Goal: Task Accomplishment & Management: Manage account settings

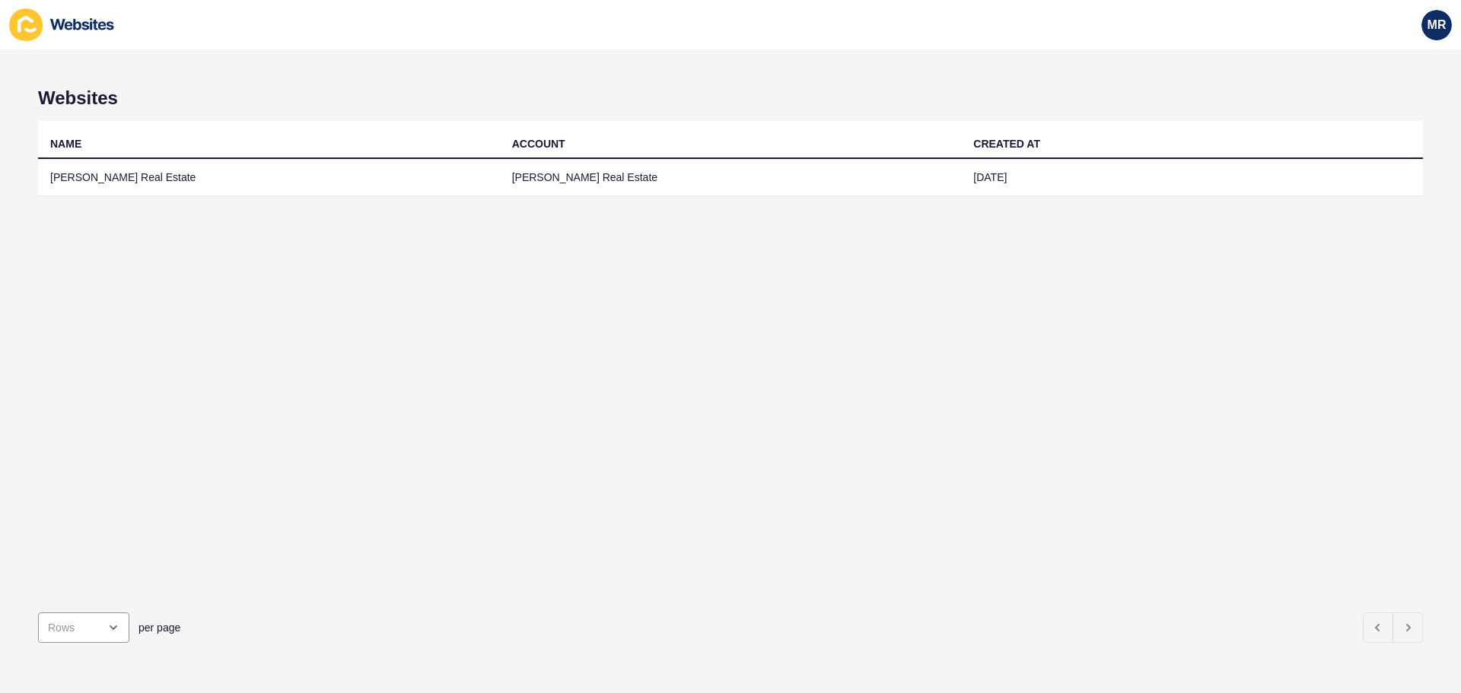
click at [327, 157] on th "NAME" at bounding box center [269, 140] width 462 height 38
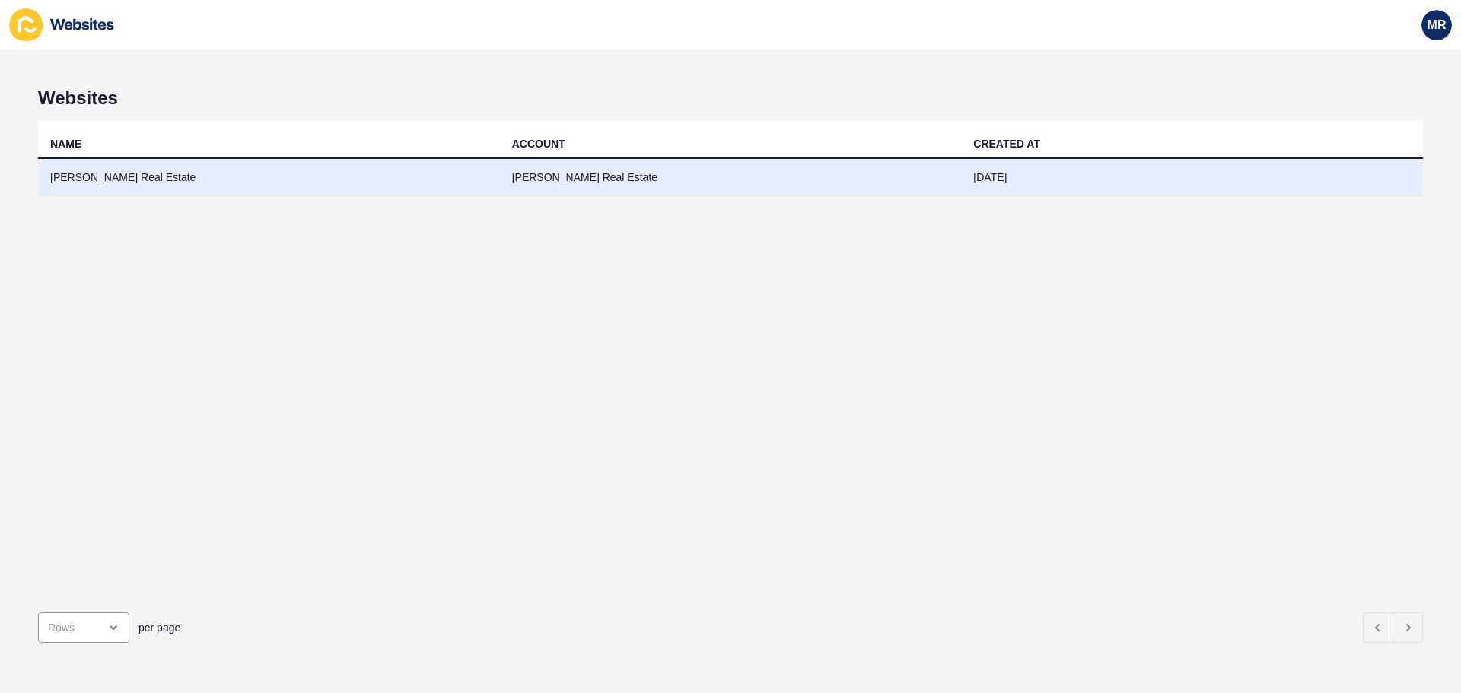
click at [315, 178] on td "[PERSON_NAME] Real Estate" at bounding box center [269, 177] width 462 height 37
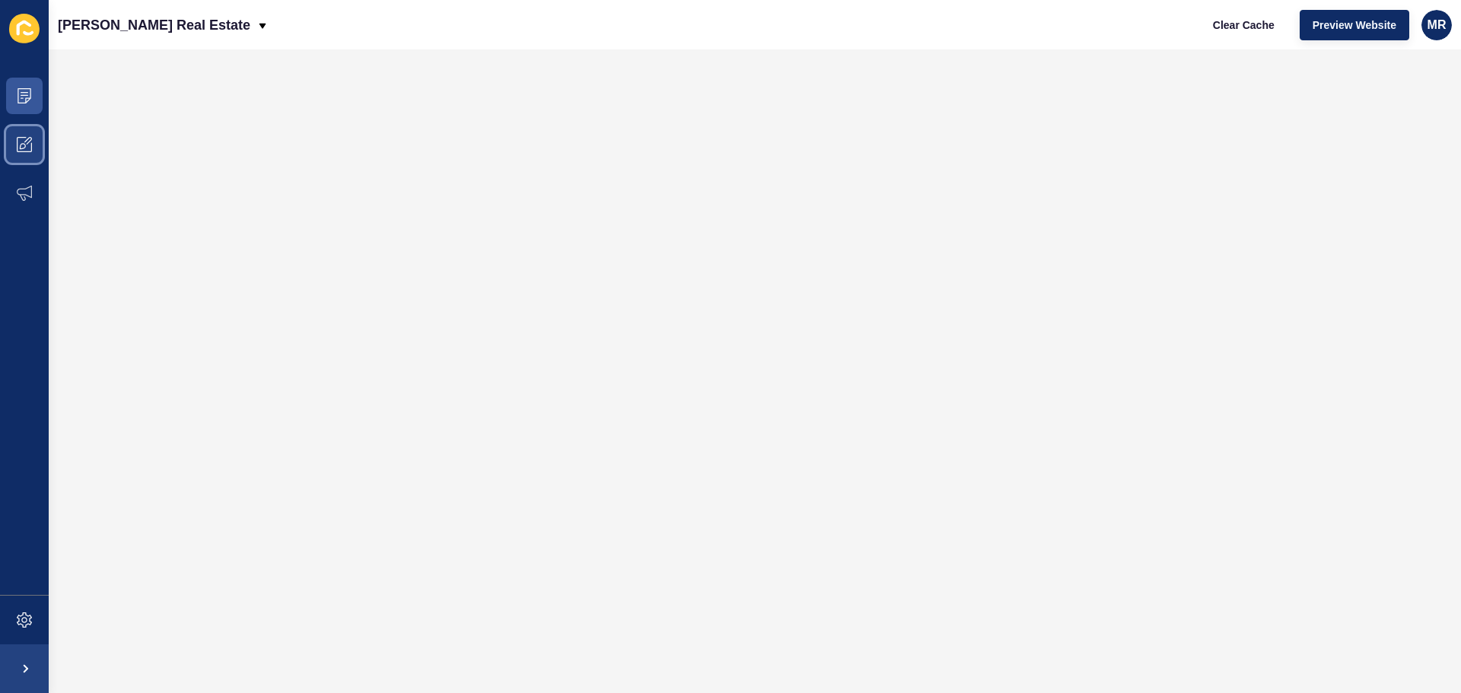
click at [30, 139] on icon at bounding box center [24, 144] width 15 height 15
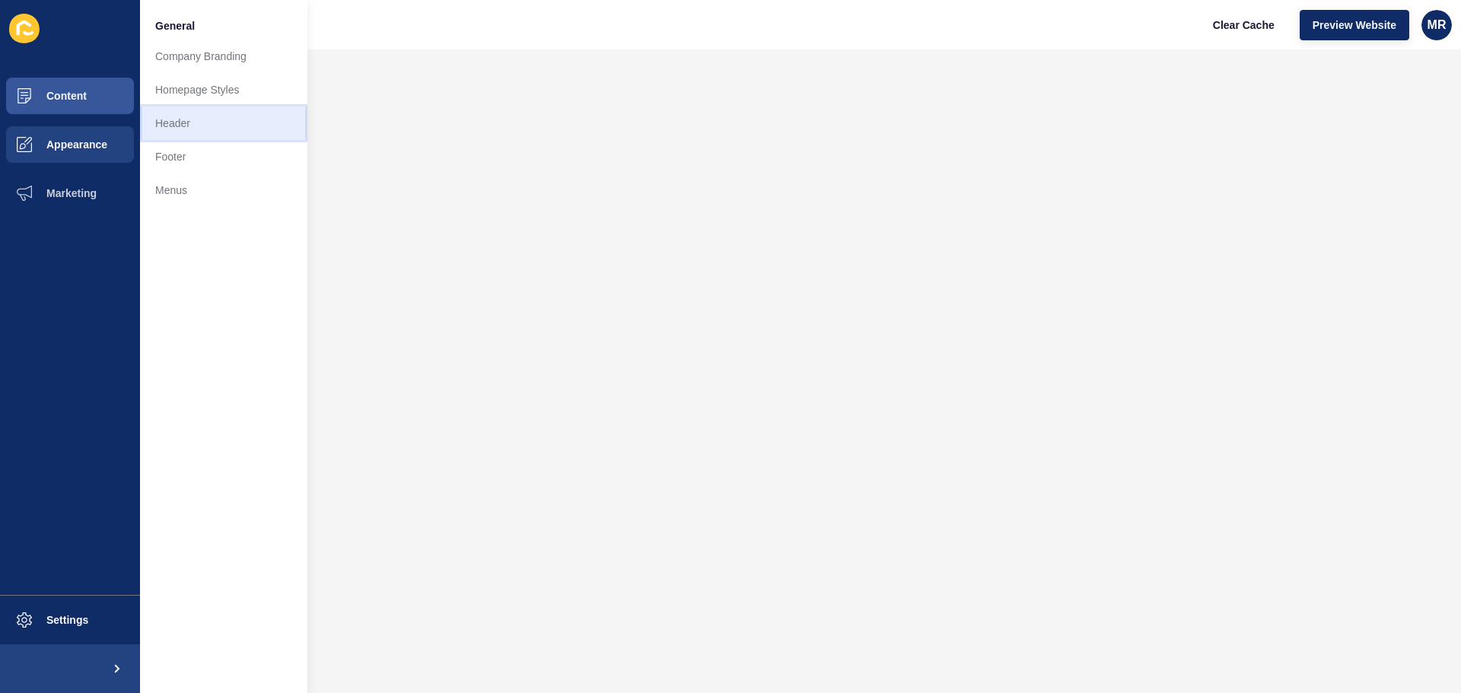
click at [228, 126] on link "Header" at bounding box center [223, 123] width 167 height 33
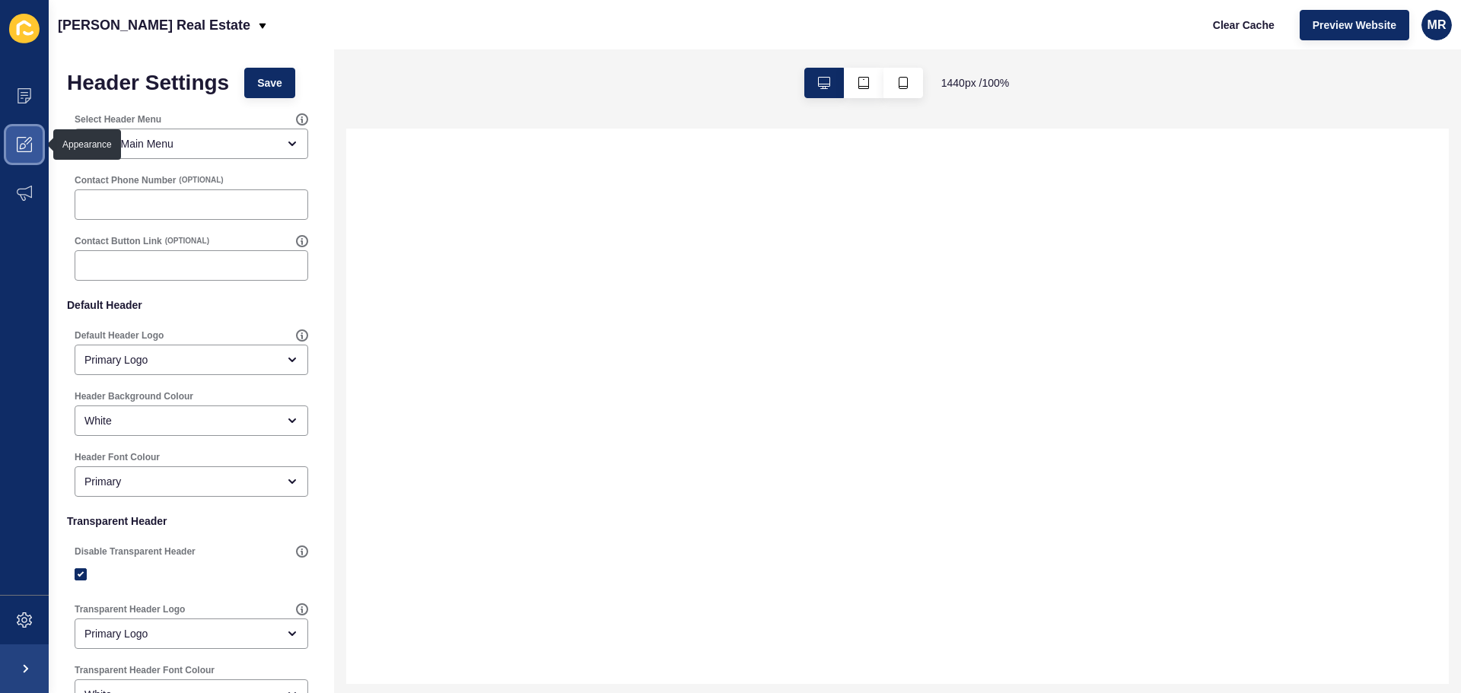
click at [33, 142] on span at bounding box center [24, 144] width 49 height 49
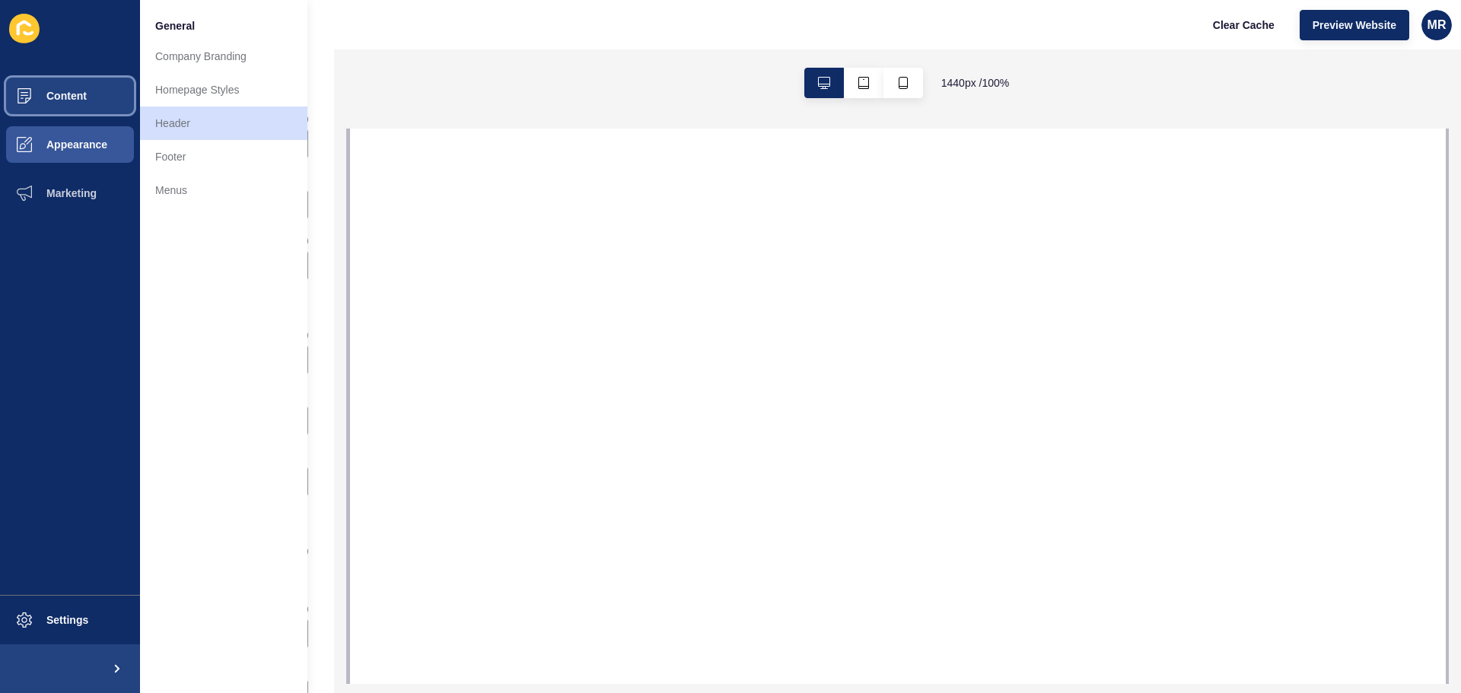
click at [84, 97] on span "Content" at bounding box center [42, 96] width 89 height 12
select select
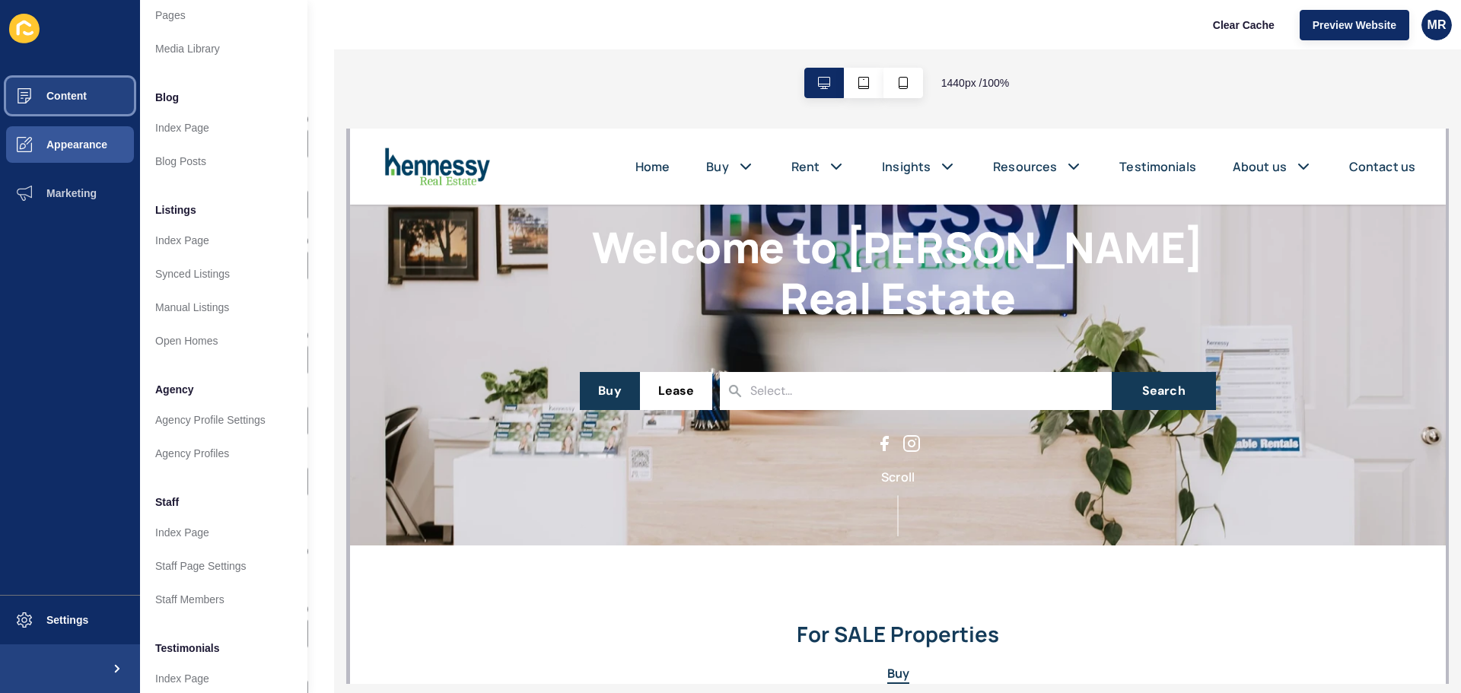
scroll to position [76, 0]
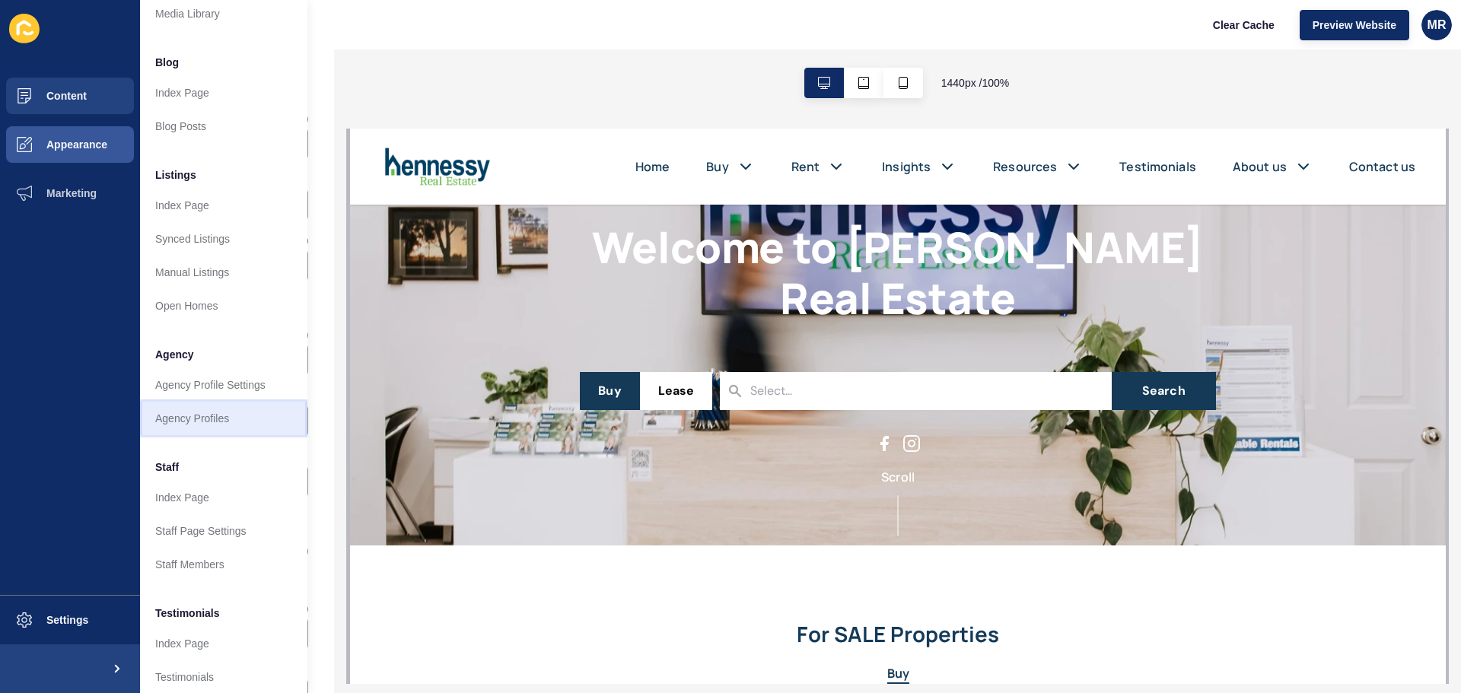
click at [206, 415] on link "Agency Profiles" at bounding box center [223, 418] width 167 height 33
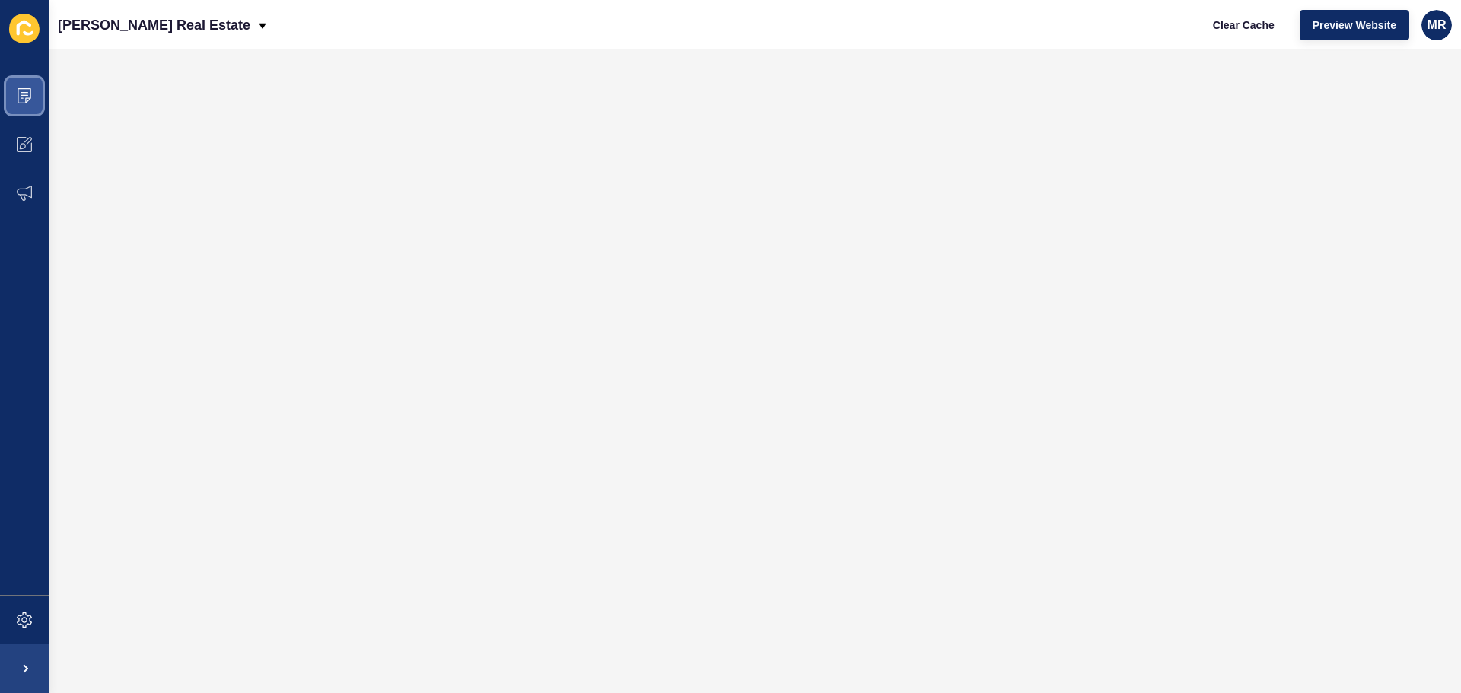
click at [26, 97] on icon at bounding box center [24, 95] width 15 height 15
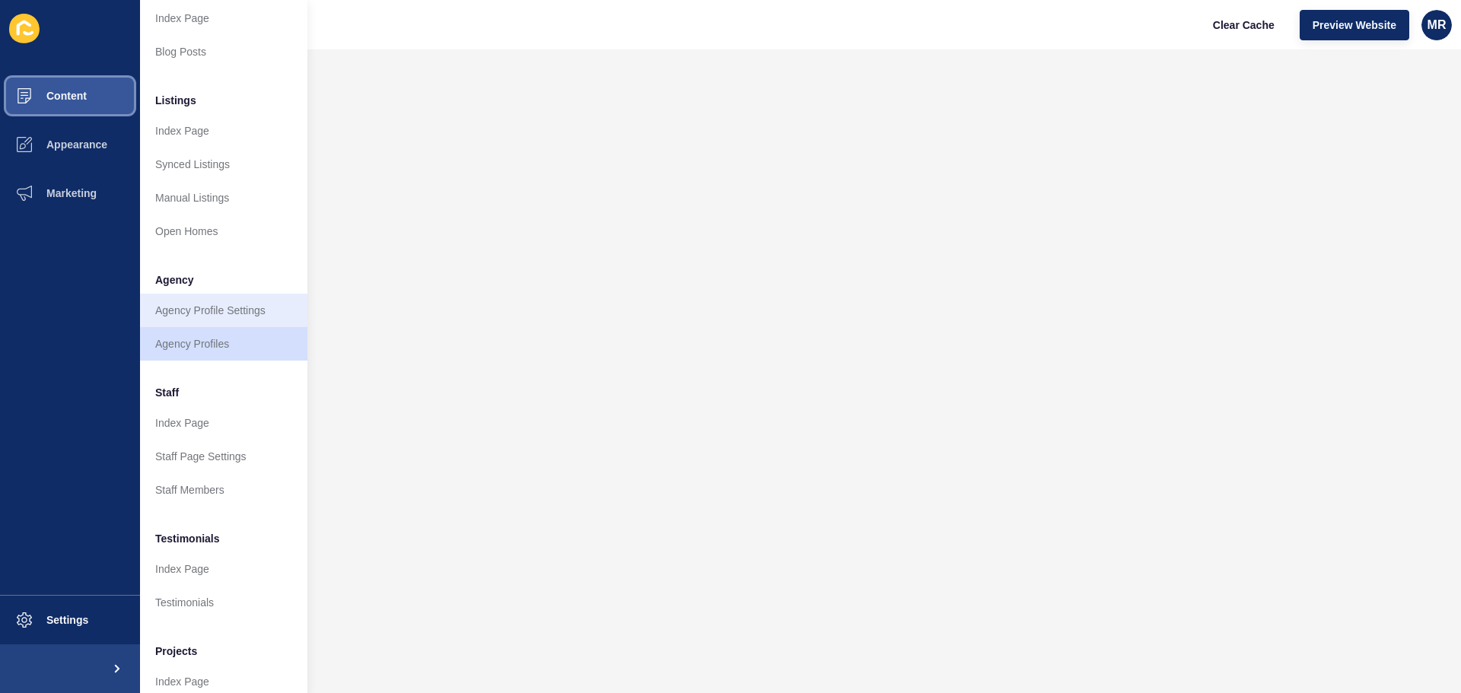
scroll to position [152, 0]
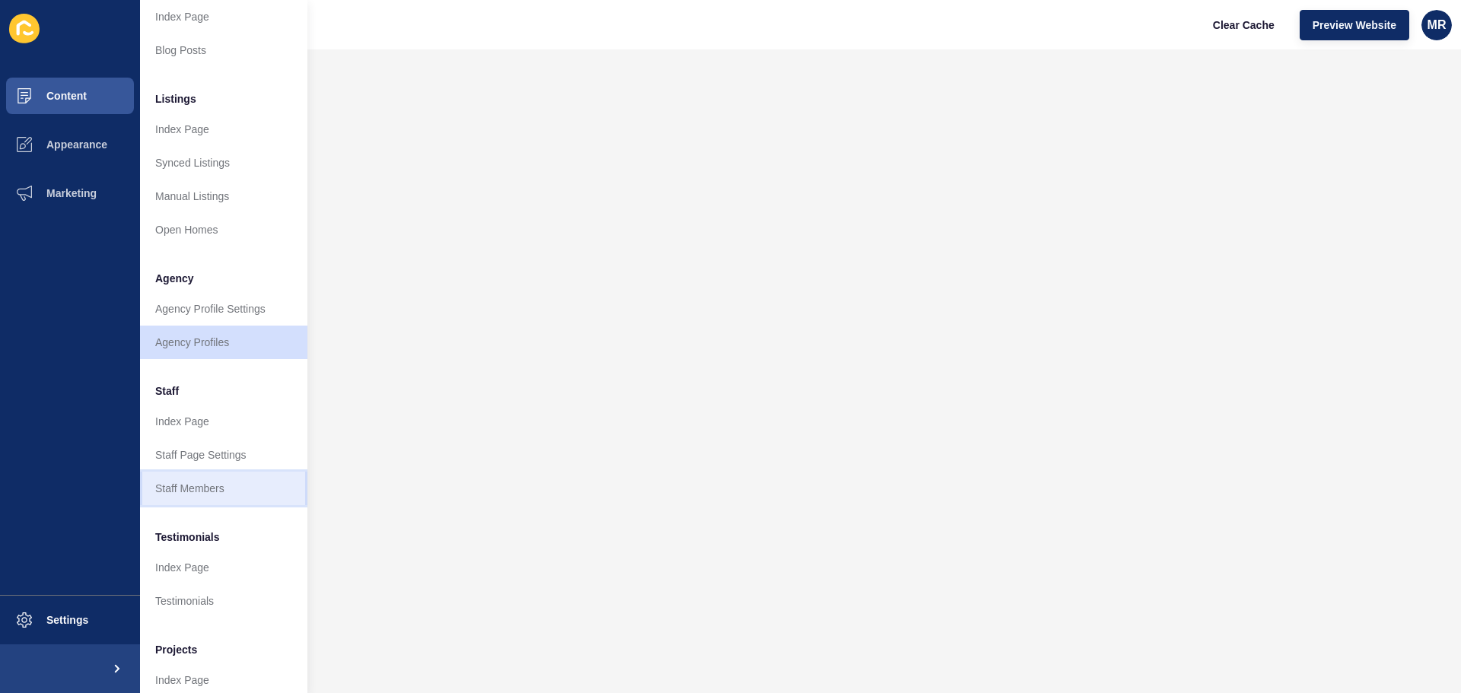
click at [191, 475] on link "Staff Members" at bounding box center [223, 488] width 167 height 33
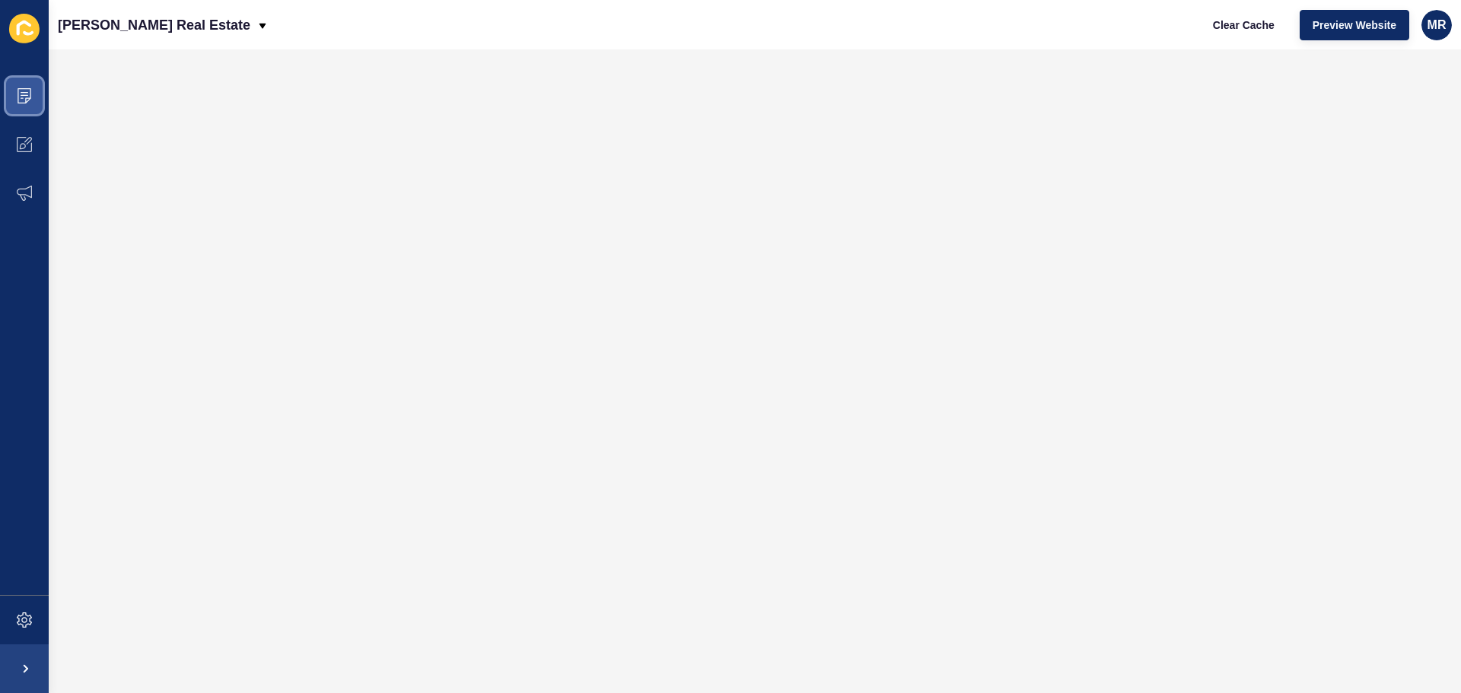
click at [33, 92] on span at bounding box center [24, 96] width 49 height 49
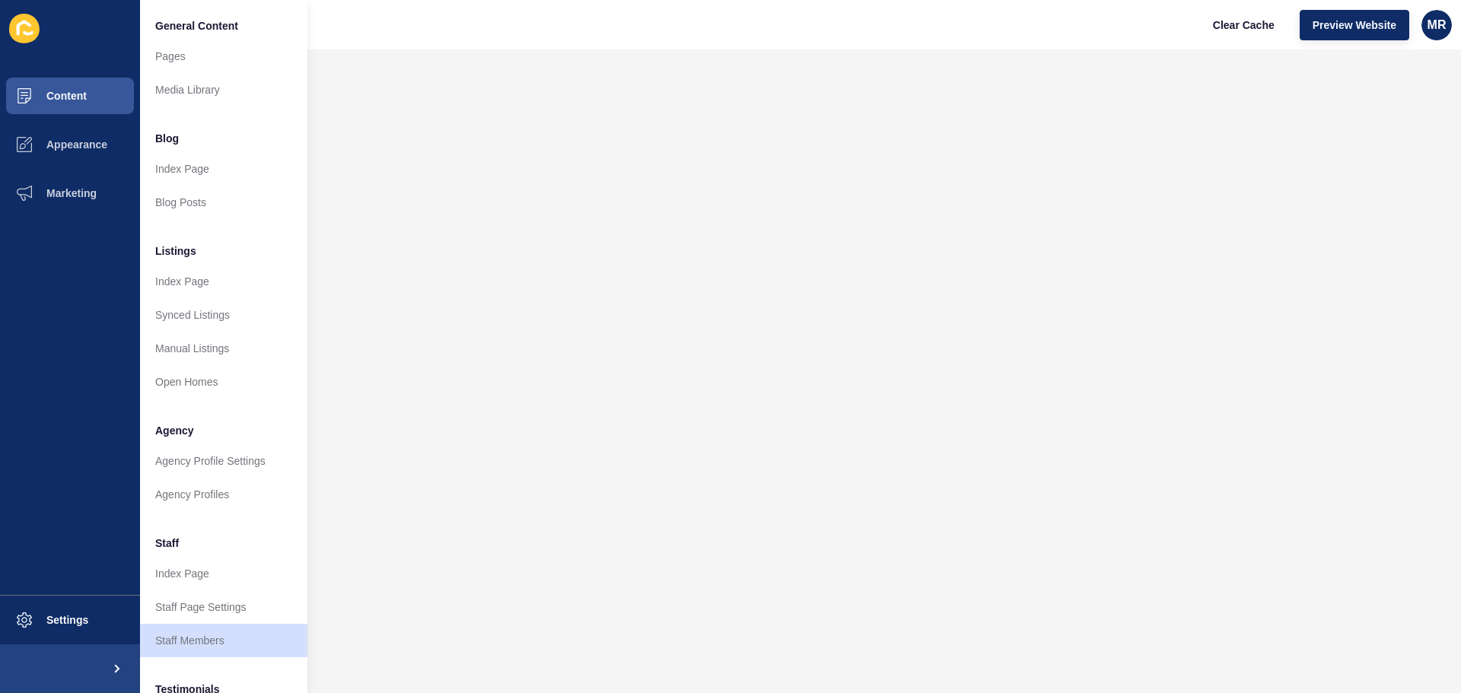
click at [859, 27] on div "[PERSON_NAME] Real Estate Clear Cache Preview Website MR" at bounding box center [755, 24] width 1413 height 49
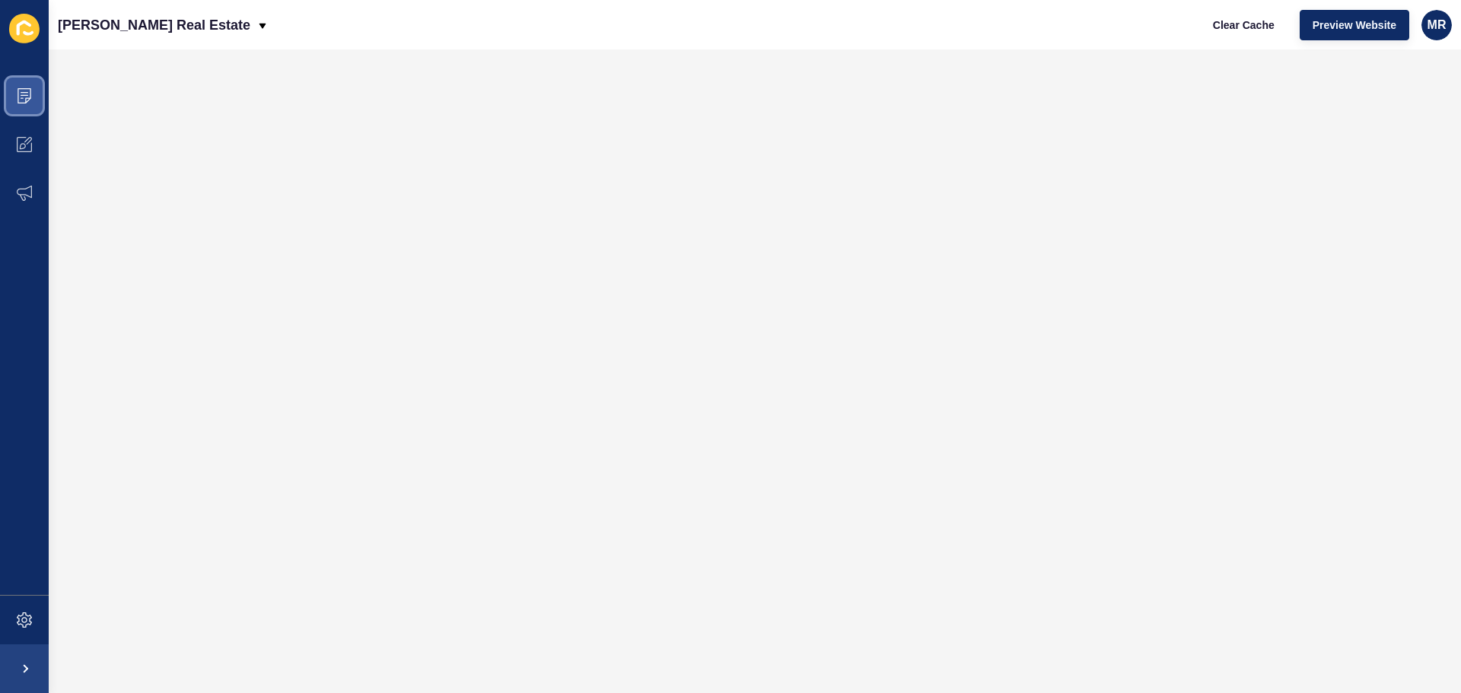
click at [28, 92] on icon at bounding box center [24, 95] width 15 height 15
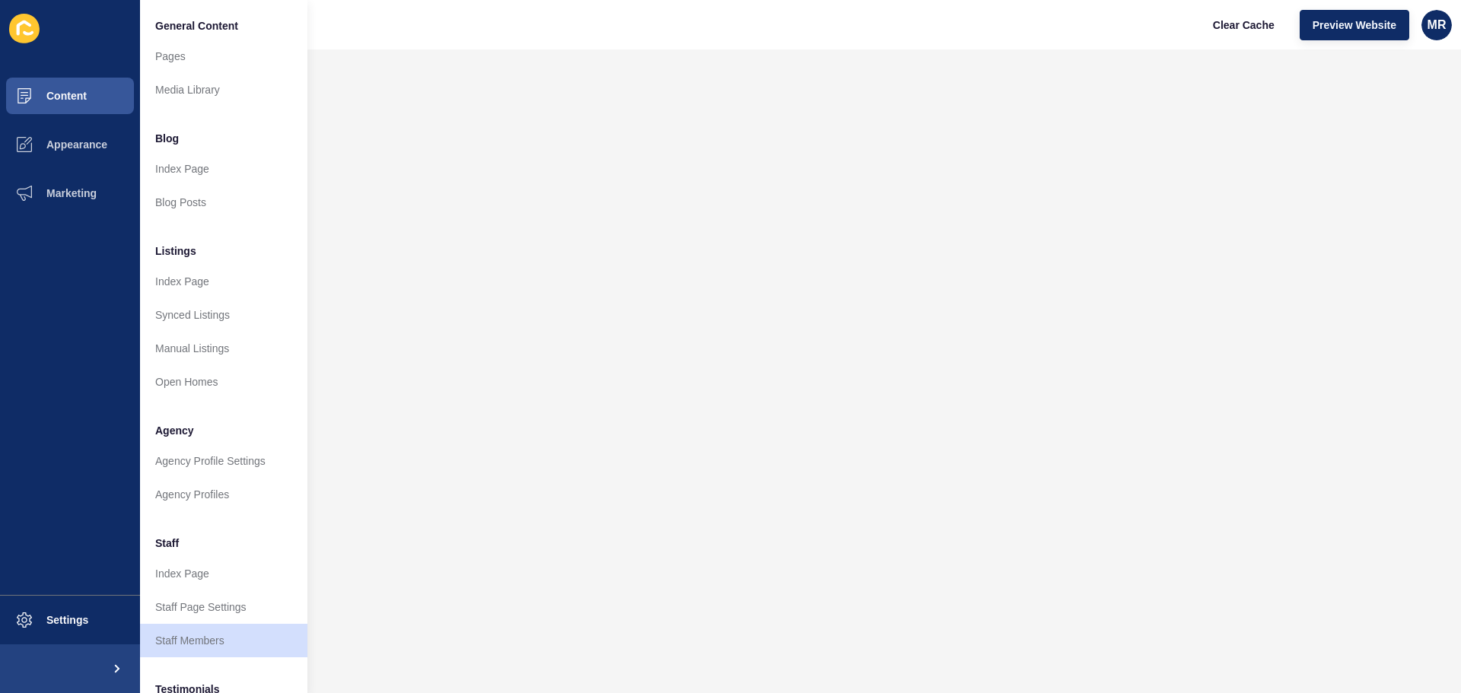
click at [642, 26] on div "[PERSON_NAME] Real Estate Clear Cache Preview Website MR" at bounding box center [755, 24] width 1413 height 49
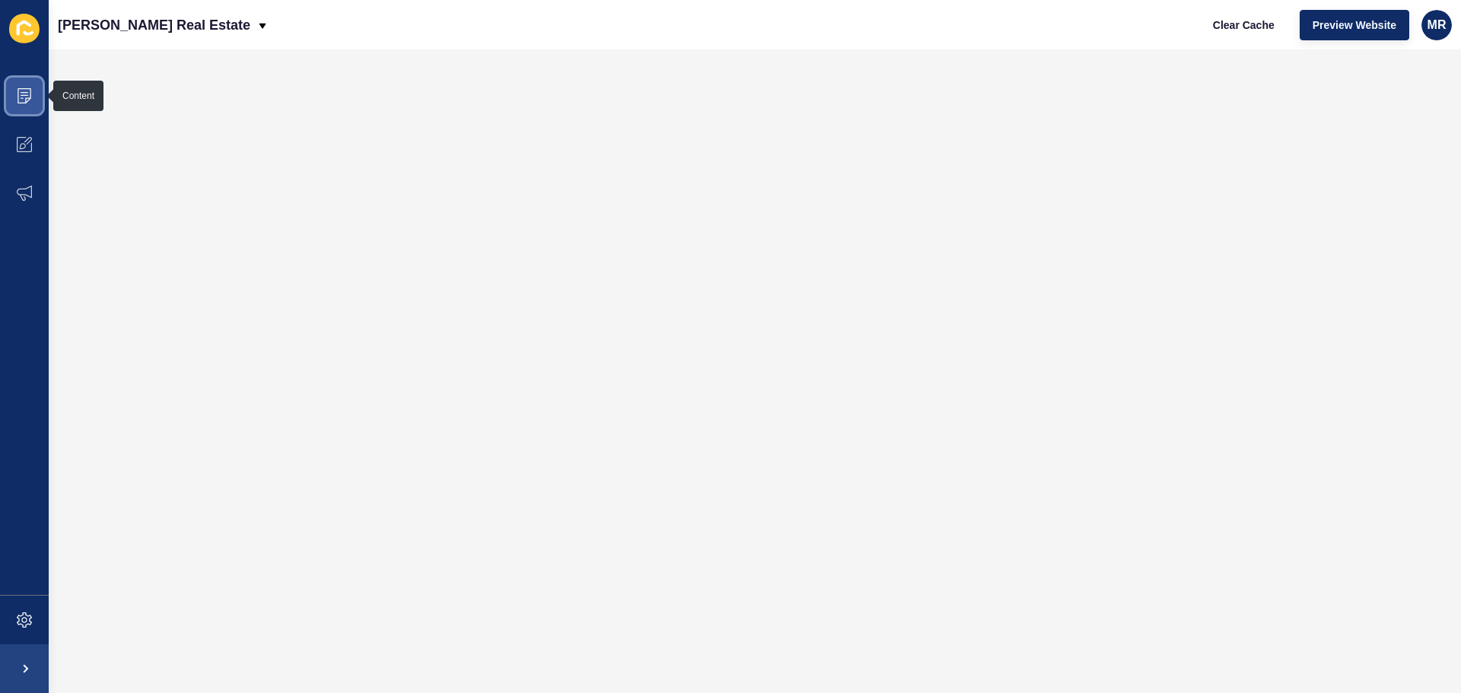
click at [22, 92] on icon at bounding box center [25, 92] width 8 height 1
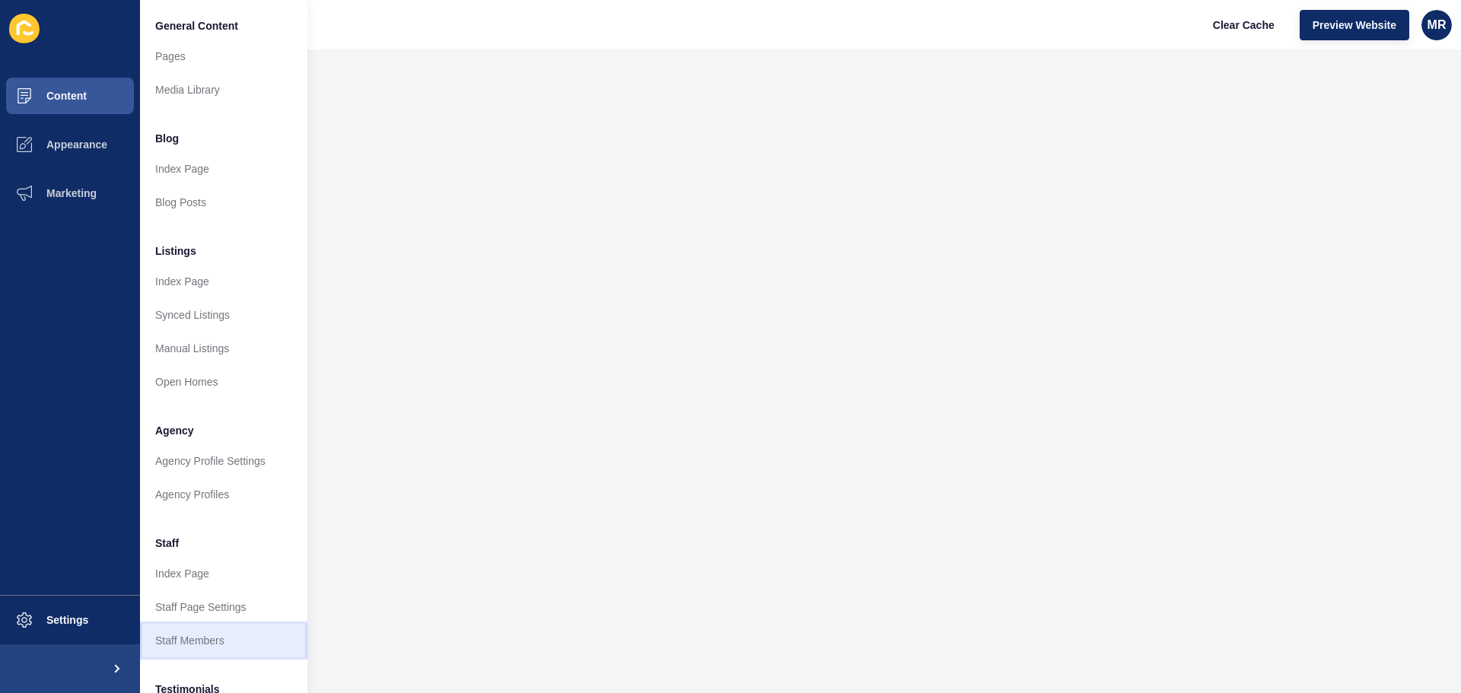
click at [213, 637] on link "Staff Members" at bounding box center [223, 640] width 167 height 33
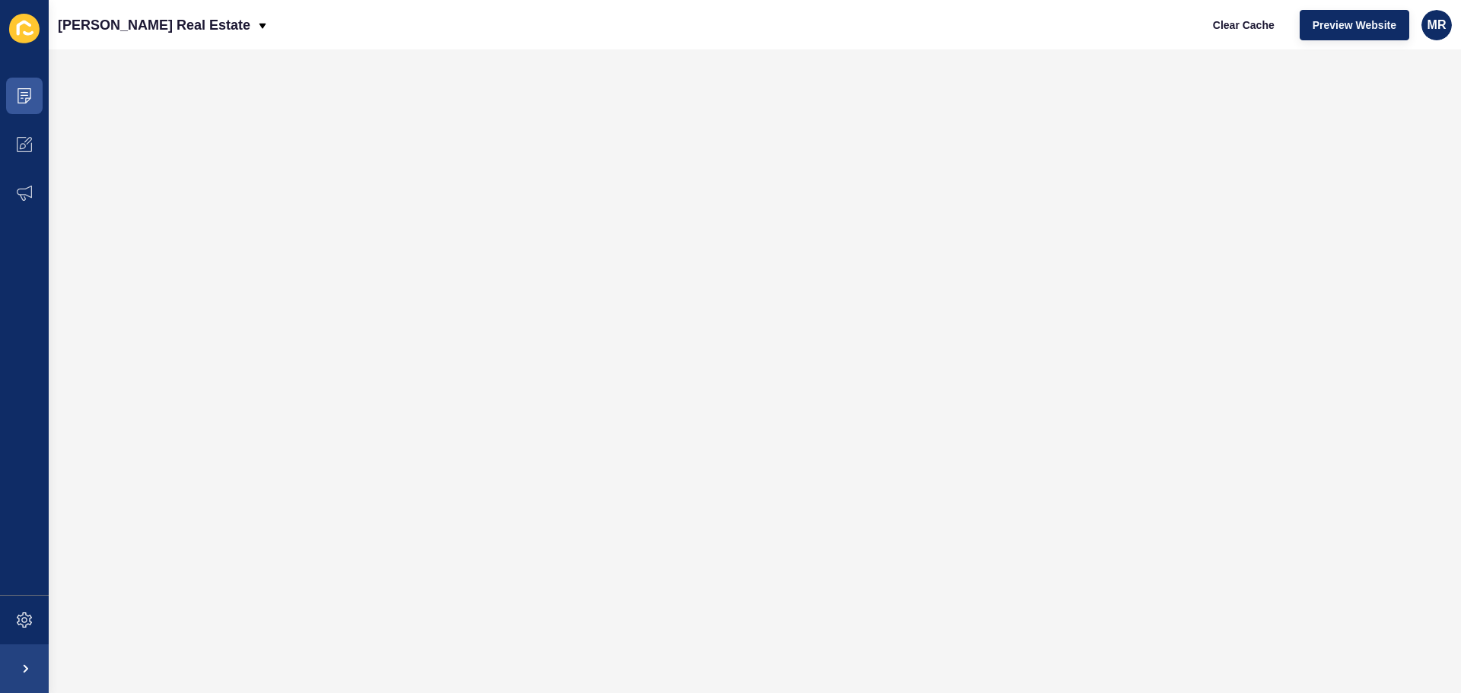
click at [25, 28] on icon at bounding box center [24, 29] width 30 height 30
click at [23, 104] on span at bounding box center [24, 96] width 49 height 49
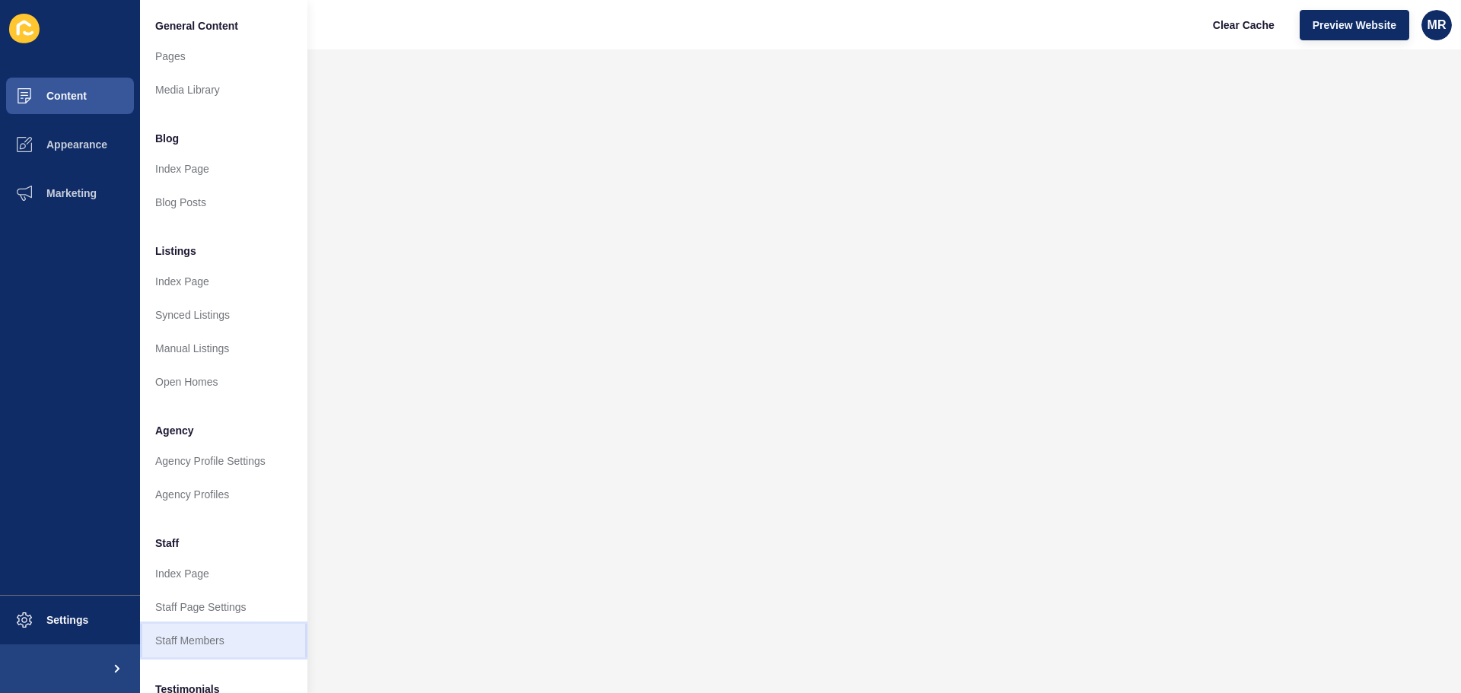
click at [193, 637] on link "Staff Members" at bounding box center [223, 640] width 167 height 33
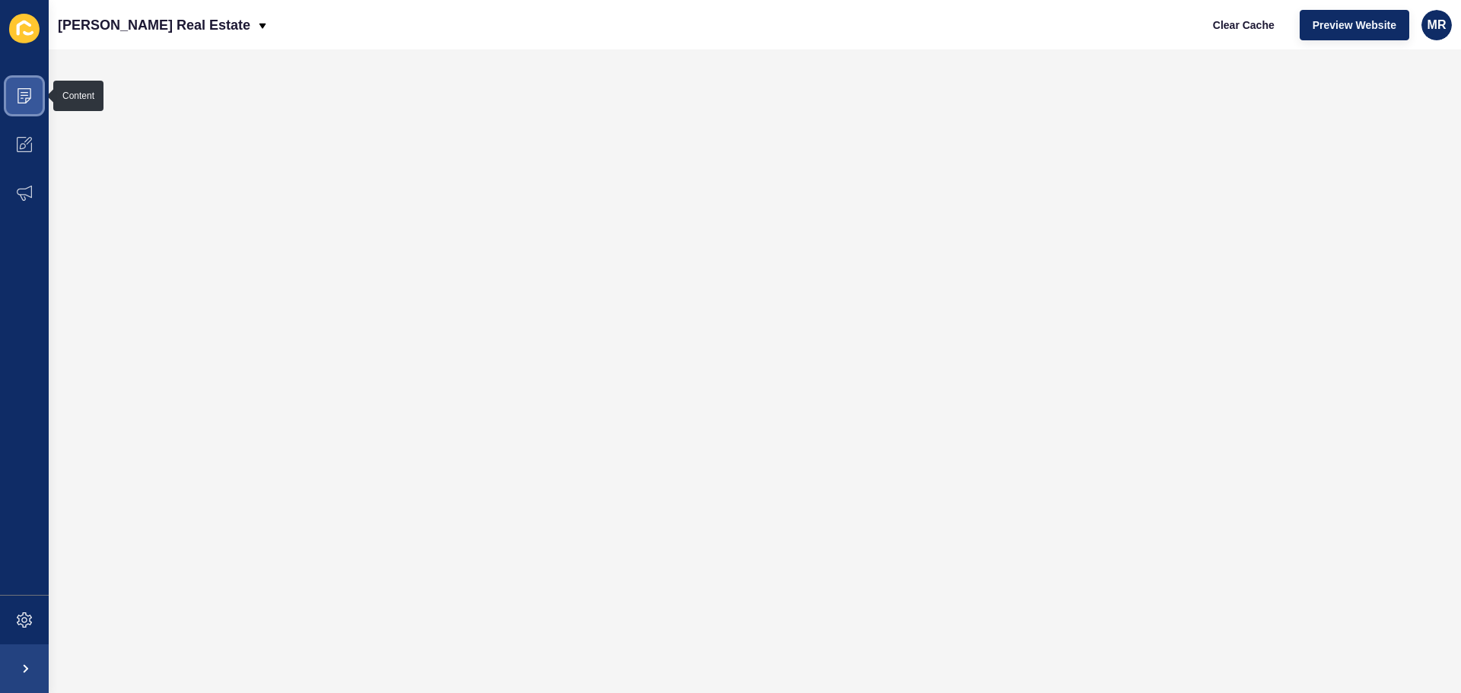
click at [19, 97] on icon at bounding box center [24, 95] width 15 height 15
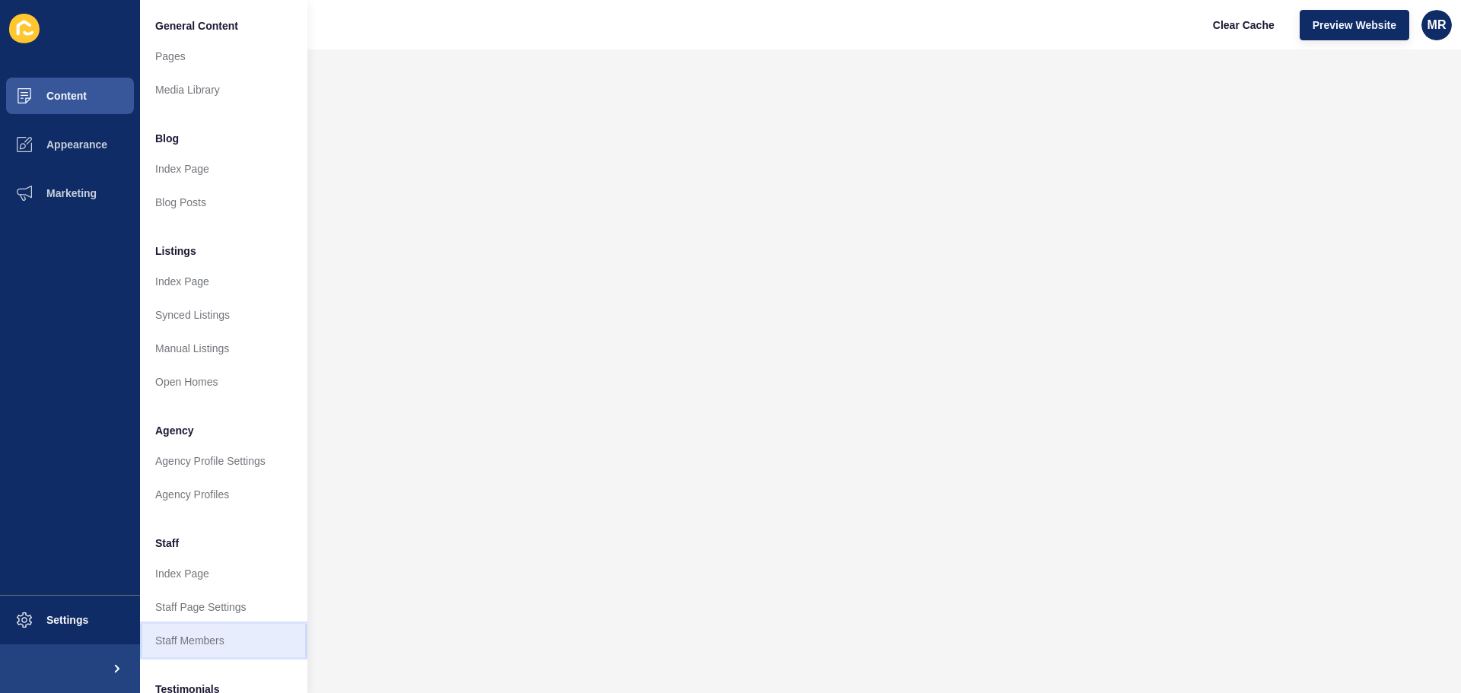
click at [204, 645] on link "Staff Members" at bounding box center [223, 640] width 167 height 33
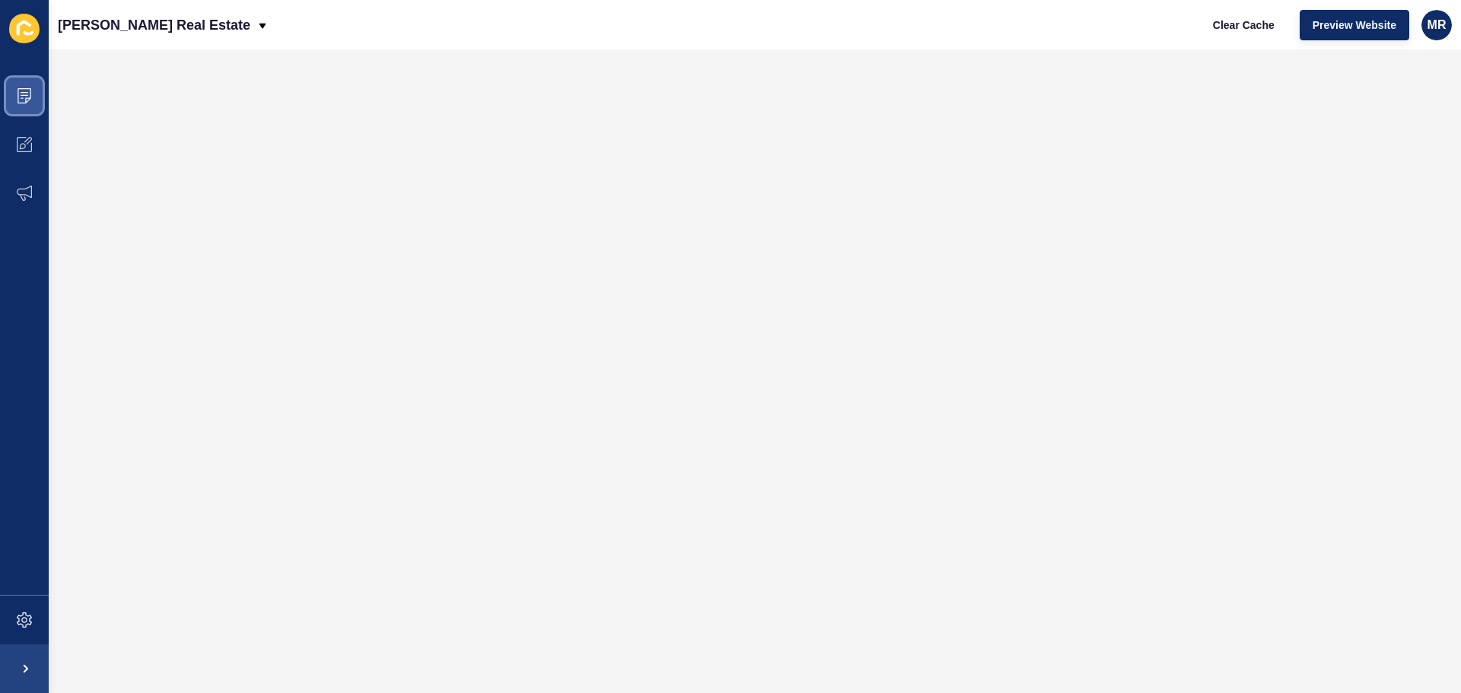
click at [24, 89] on icon at bounding box center [25, 95] width 14 height 15
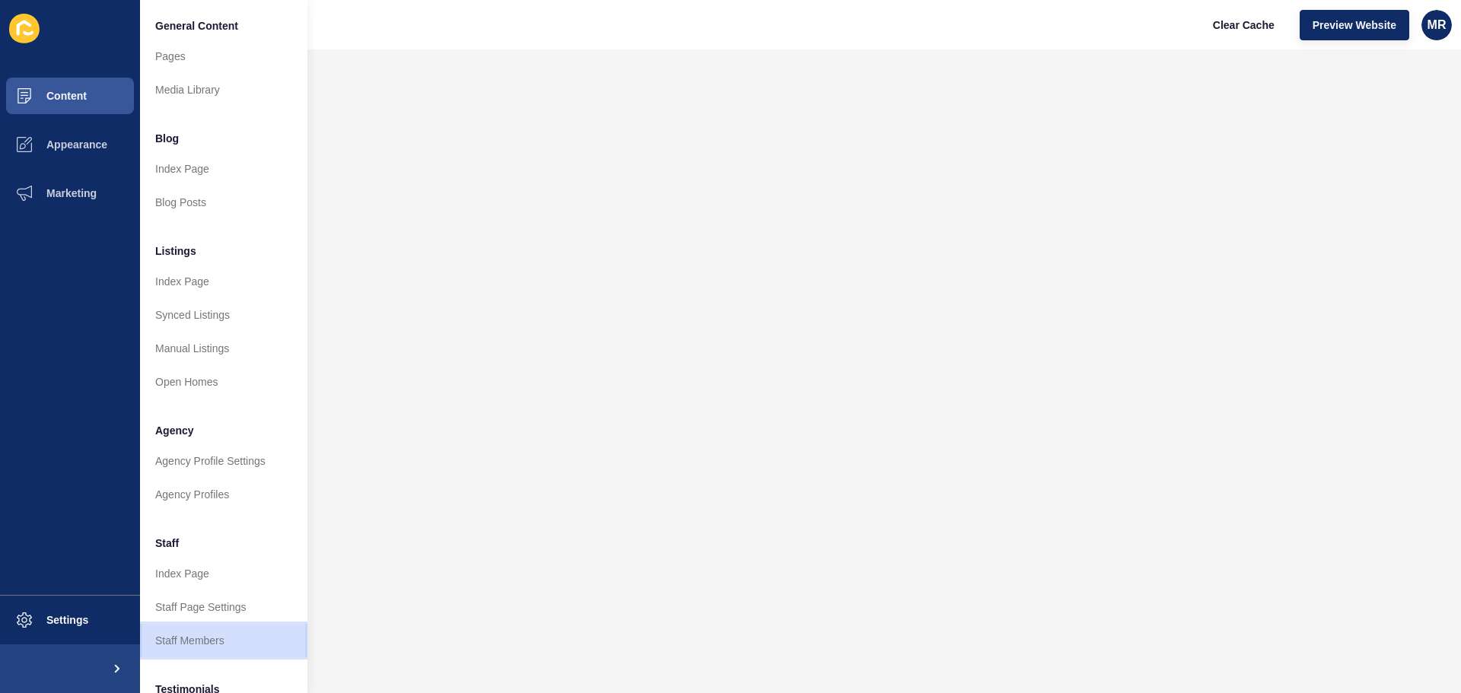
click at [193, 648] on link "Staff Members" at bounding box center [223, 640] width 167 height 33
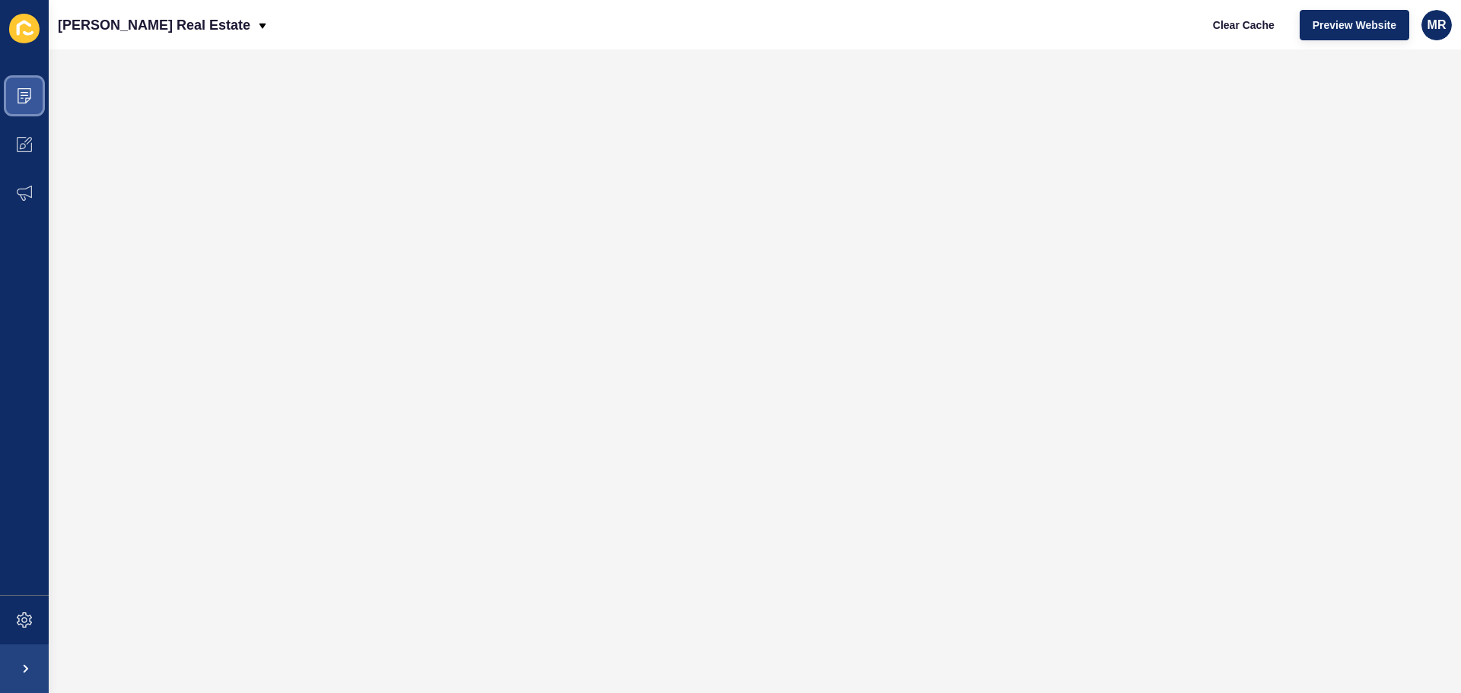
click at [25, 89] on icon at bounding box center [25, 95] width 14 height 15
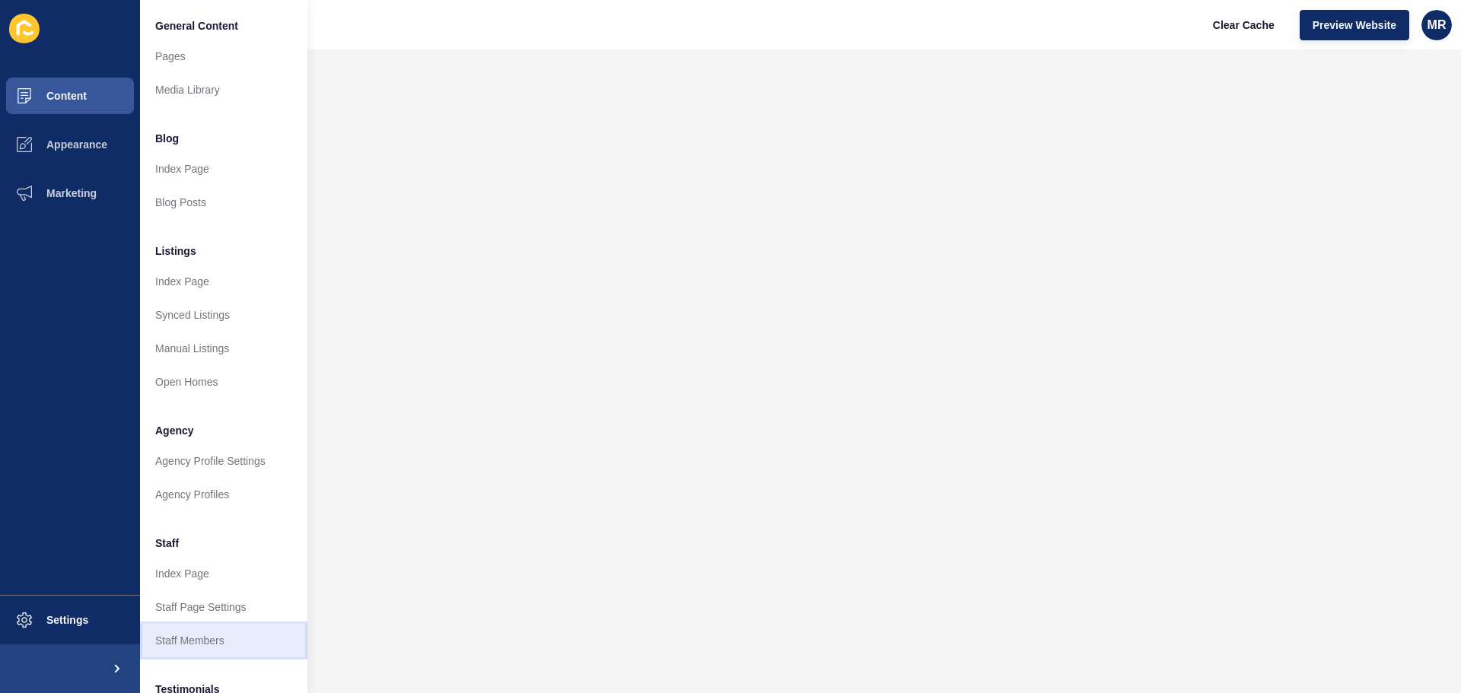
click at [181, 639] on link "Staff Members" at bounding box center [223, 640] width 167 height 33
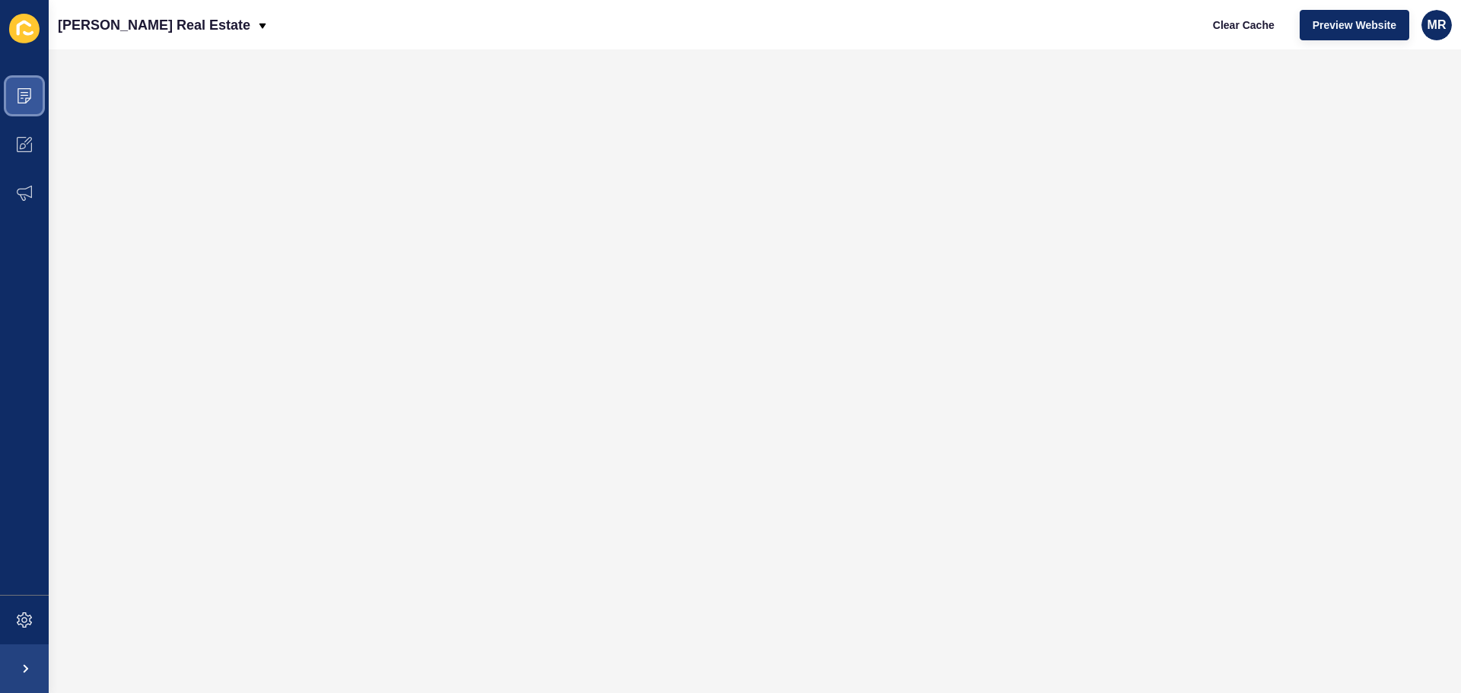
click at [29, 90] on icon at bounding box center [24, 95] width 15 height 15
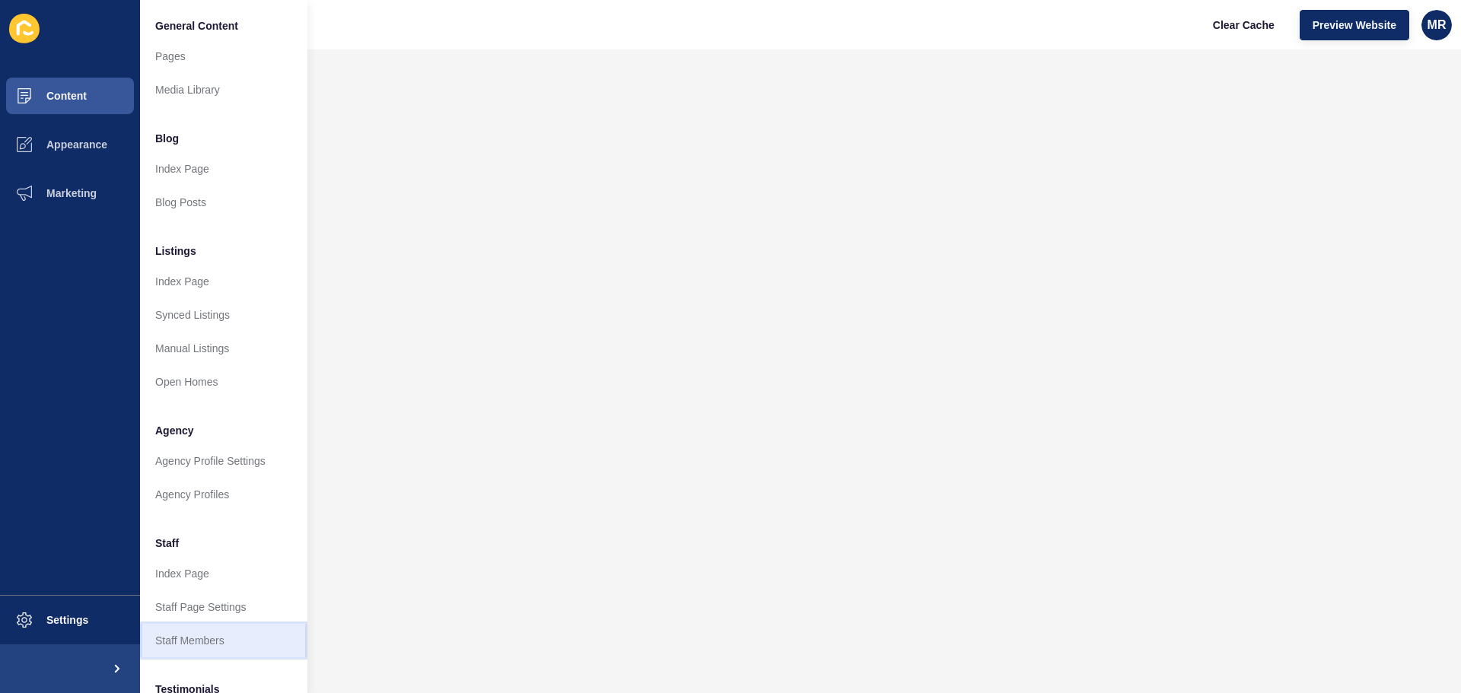
click at [163, 642] on link "Staff Members" at bounding box center [223, 640] width 167 height 33
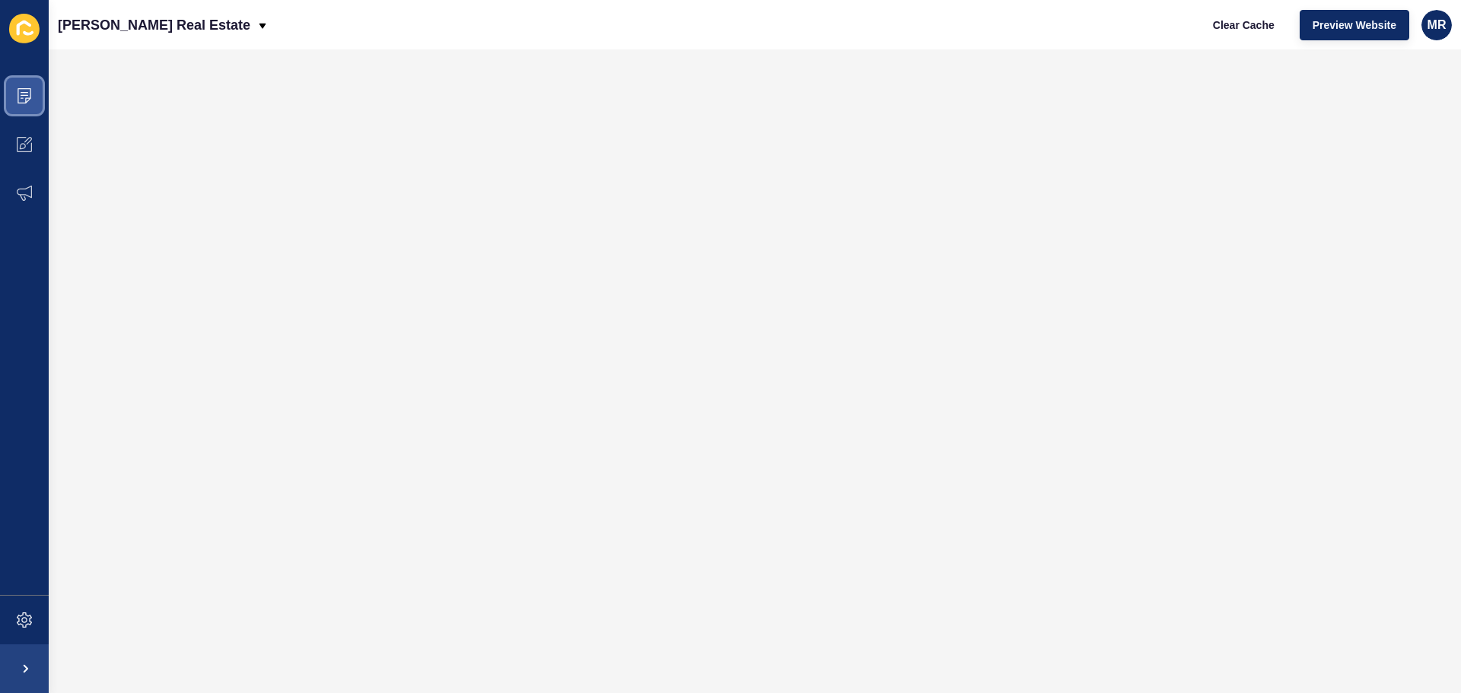
click at [36, 87] on span at bounding box center [24, 96] width 49 height 49
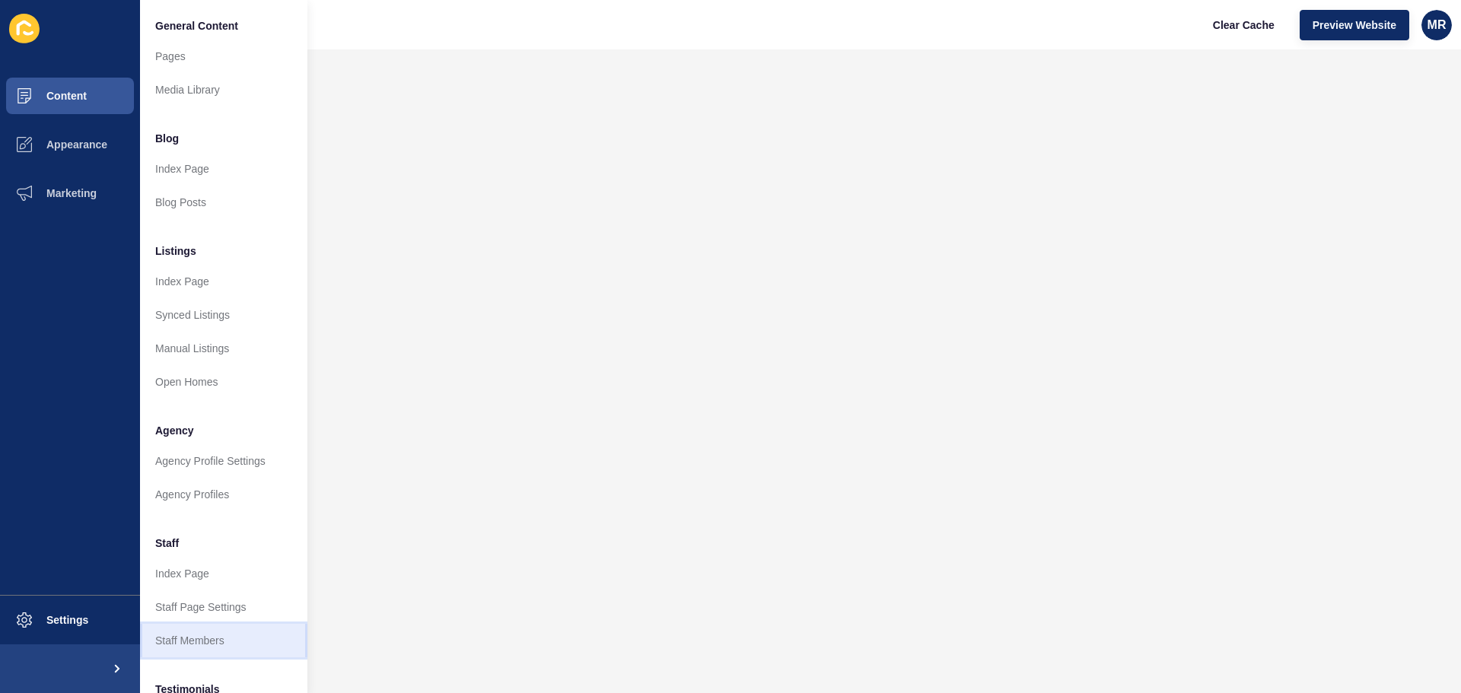
click at [223, 639] on link "Staff Members" at bounding box center [223, 640] width 167 height 33
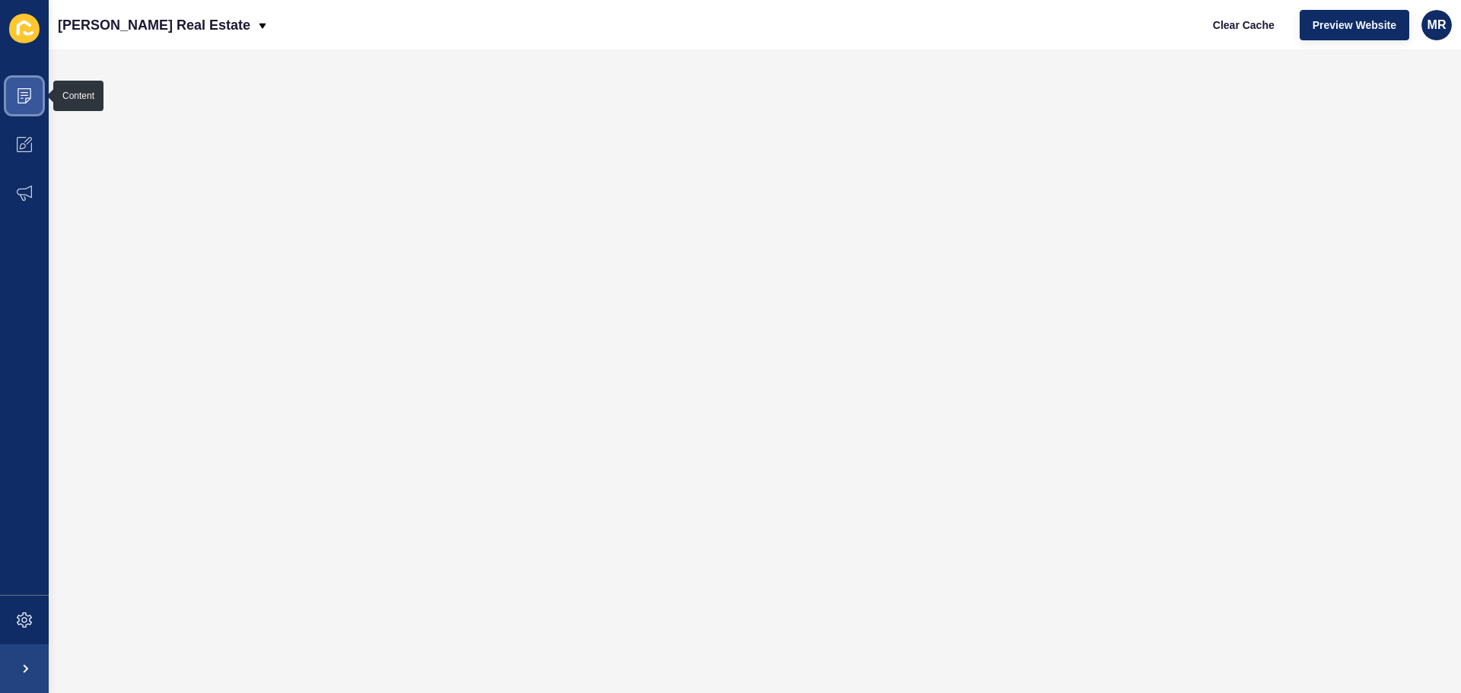
click at [27, 96] on icon at bounding box center [25, 95] width 8 height 1
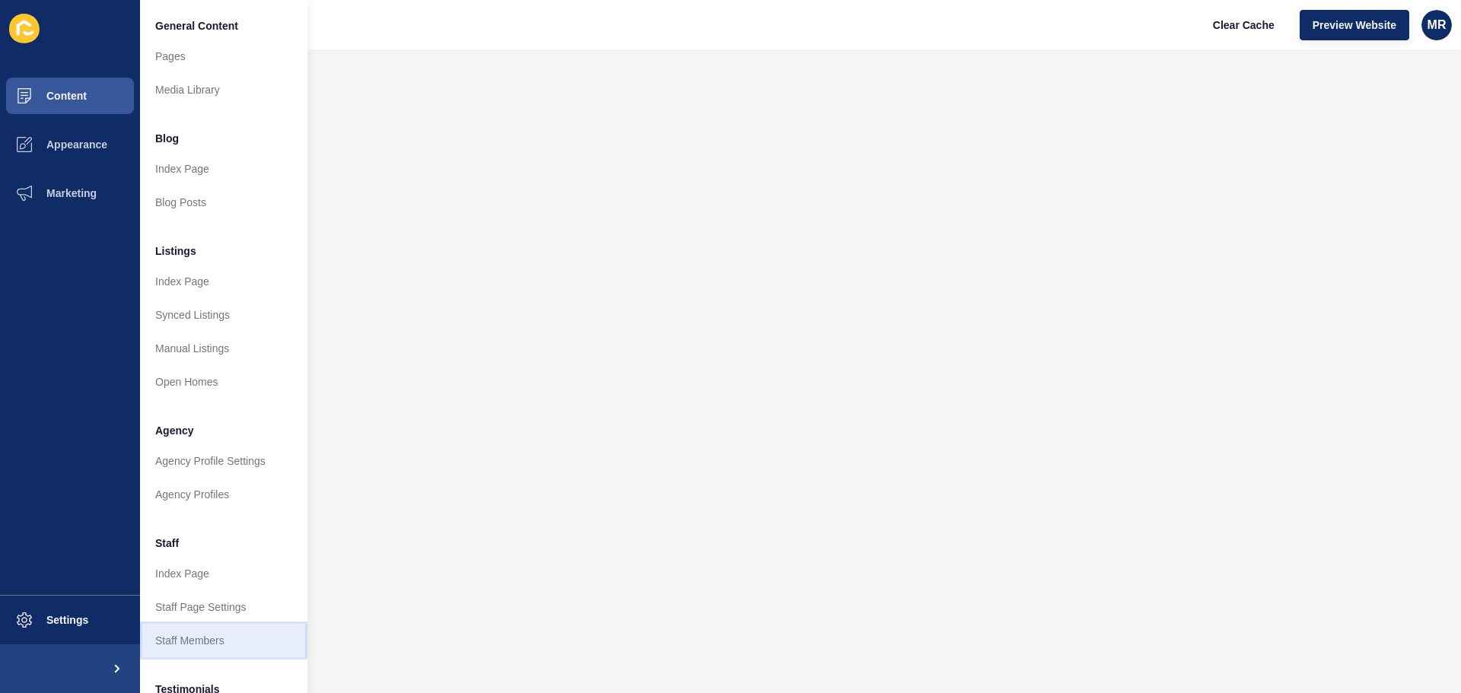
click at [186, 644] on link "Staff Members" at bounding box center [223, 640] width 167 height 33
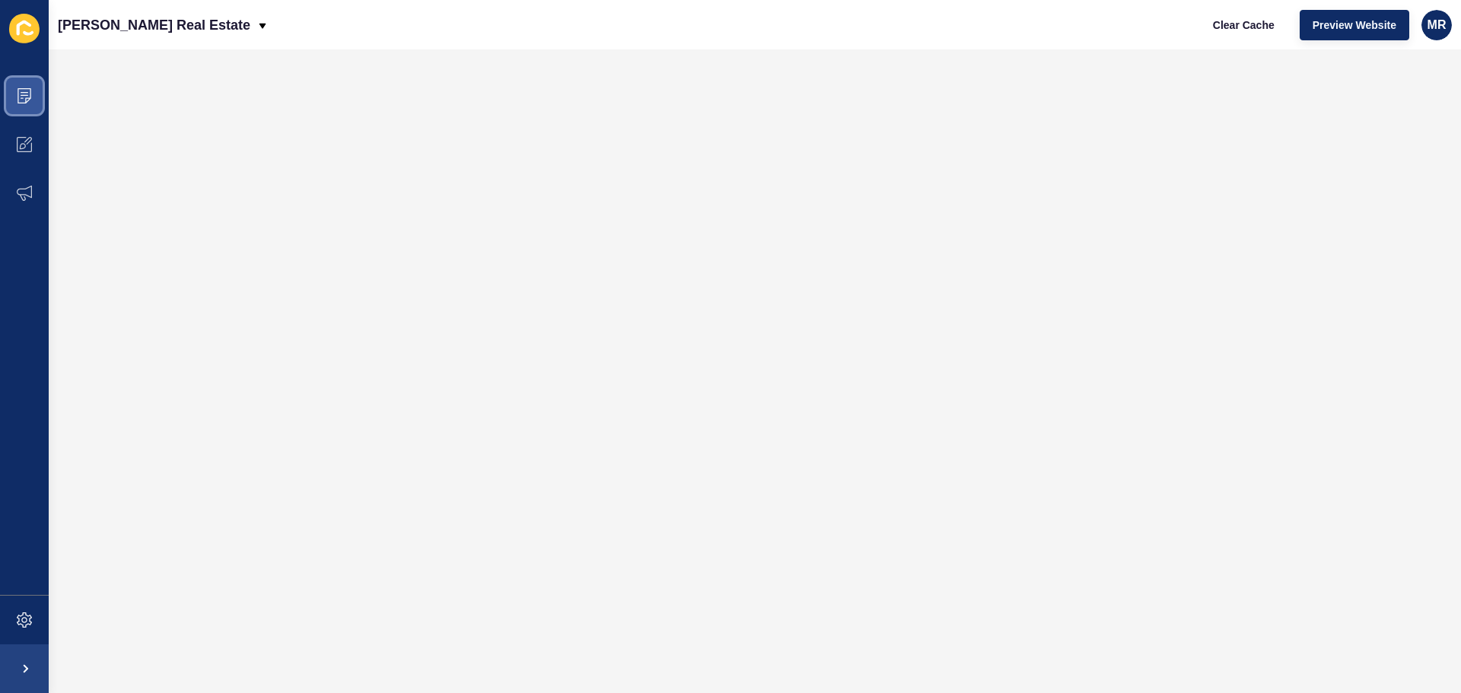
click at [26, 94] on icon at bounding box center [24, 95] width 15 height 15
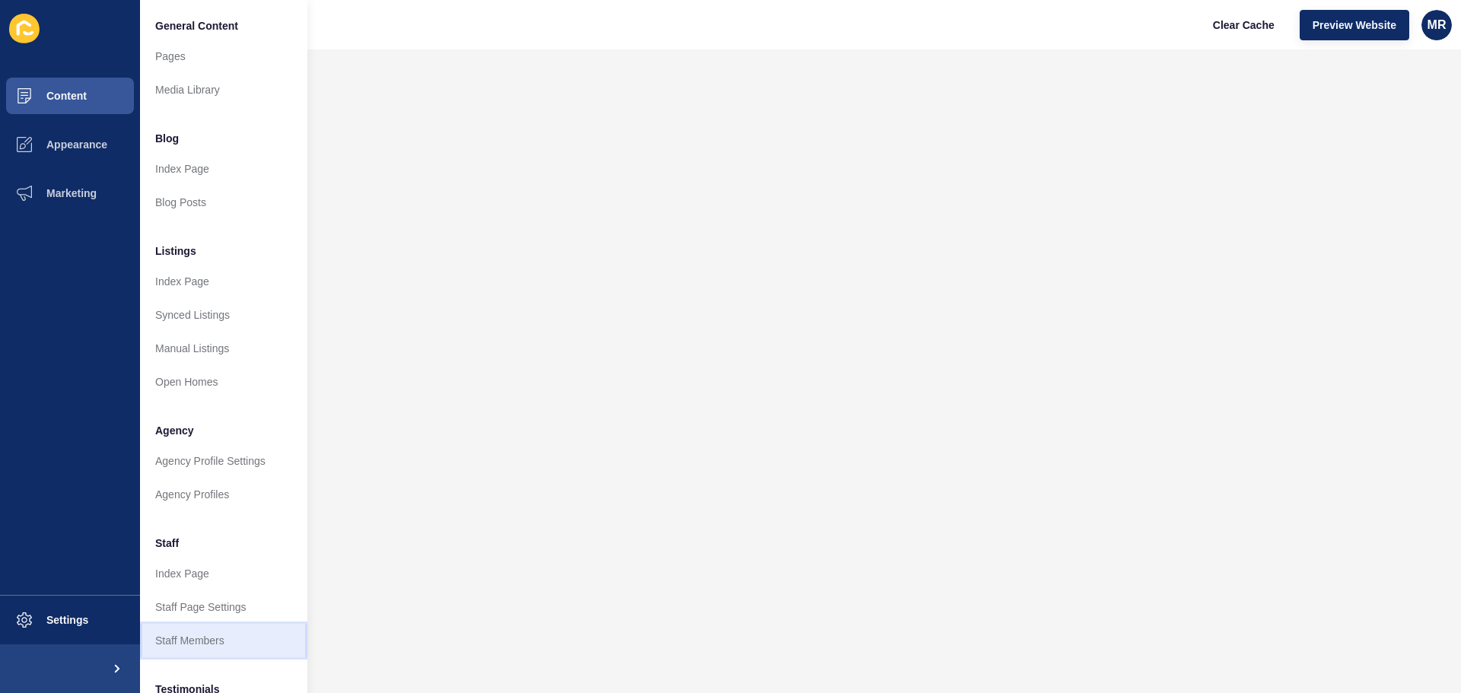
click at [193, 647] on link "Staff Members" at bounding box center [223, 640] width 167 height 33
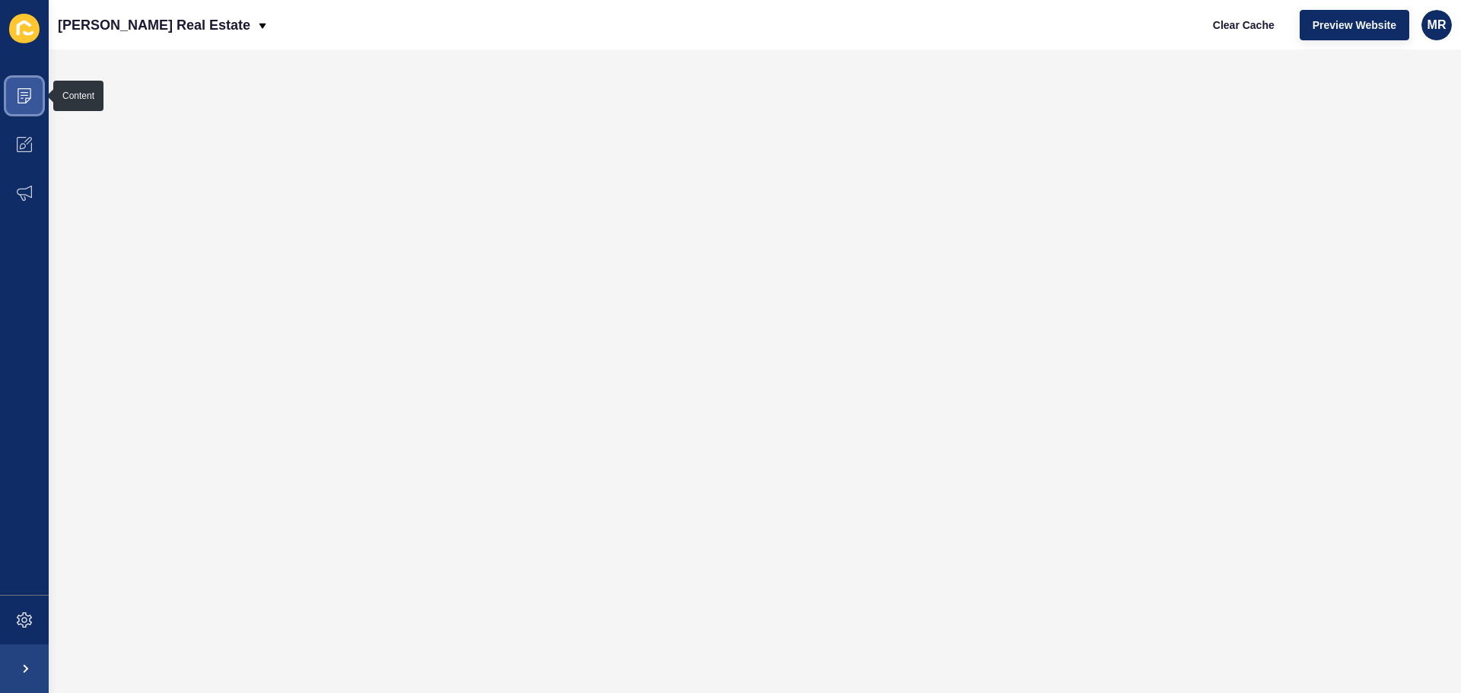
click at [39, 105] on span at bounding box center [24, 96] width 49 height 49
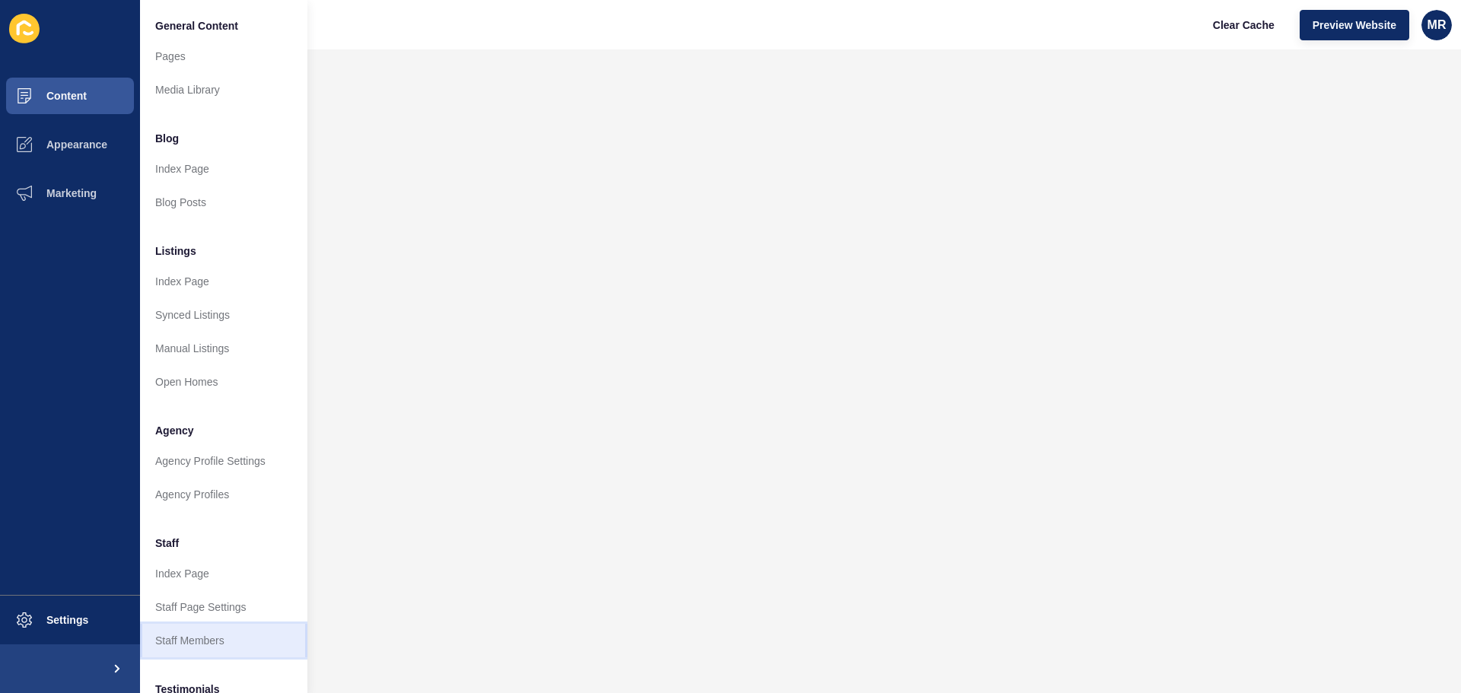
click at [215, 642] on link "Staff Members" at bounding box center [223, 640] width 167 height 33
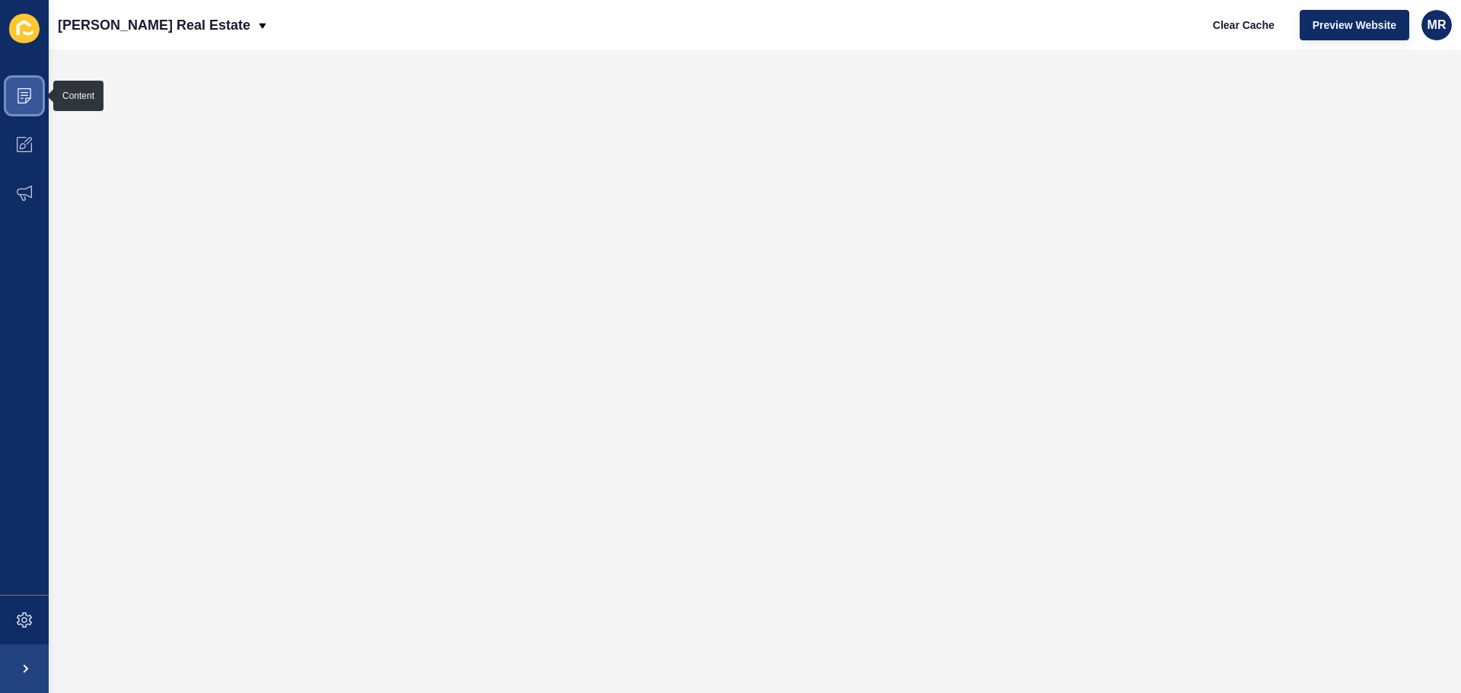
click at [28, 94] on icon at bounding box center [24, 95] width 15 height 15
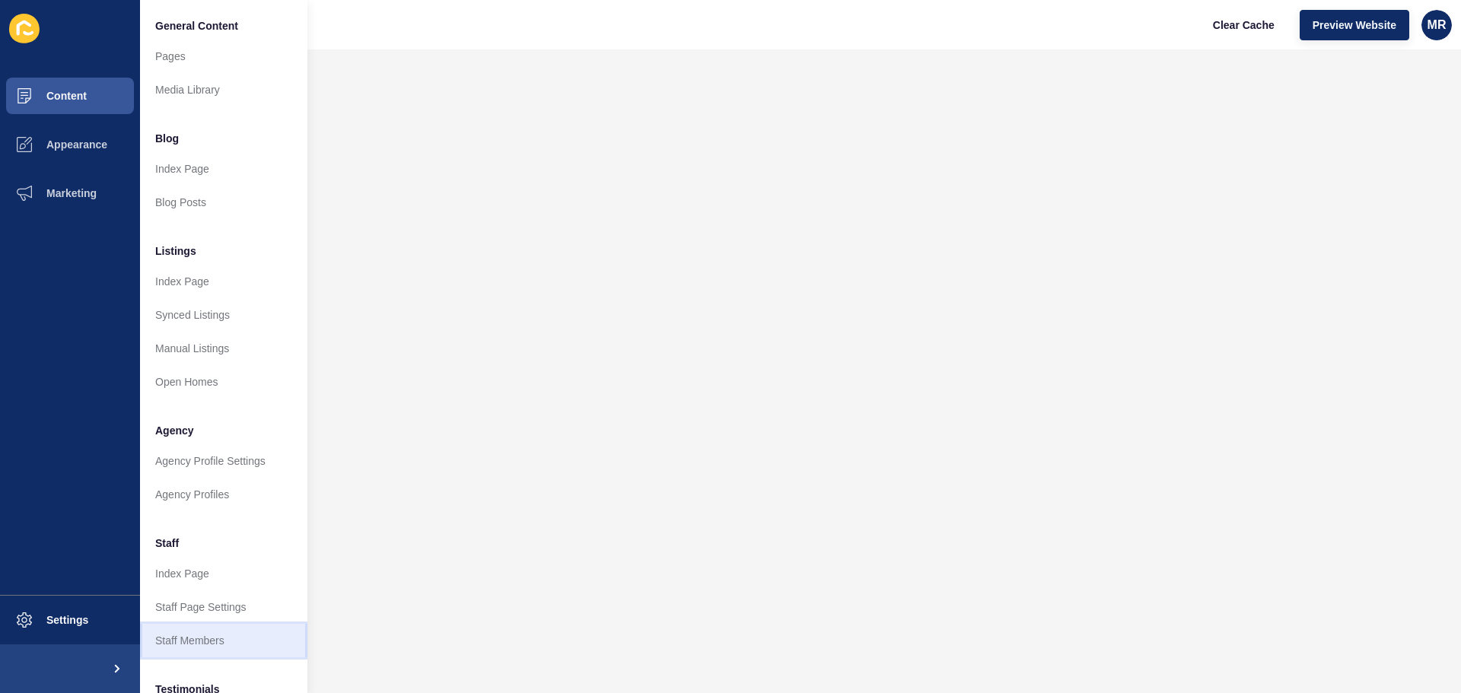
click at [211, 639] on link "Staff Members" at bounding box center [223, 640] width 167 height 33
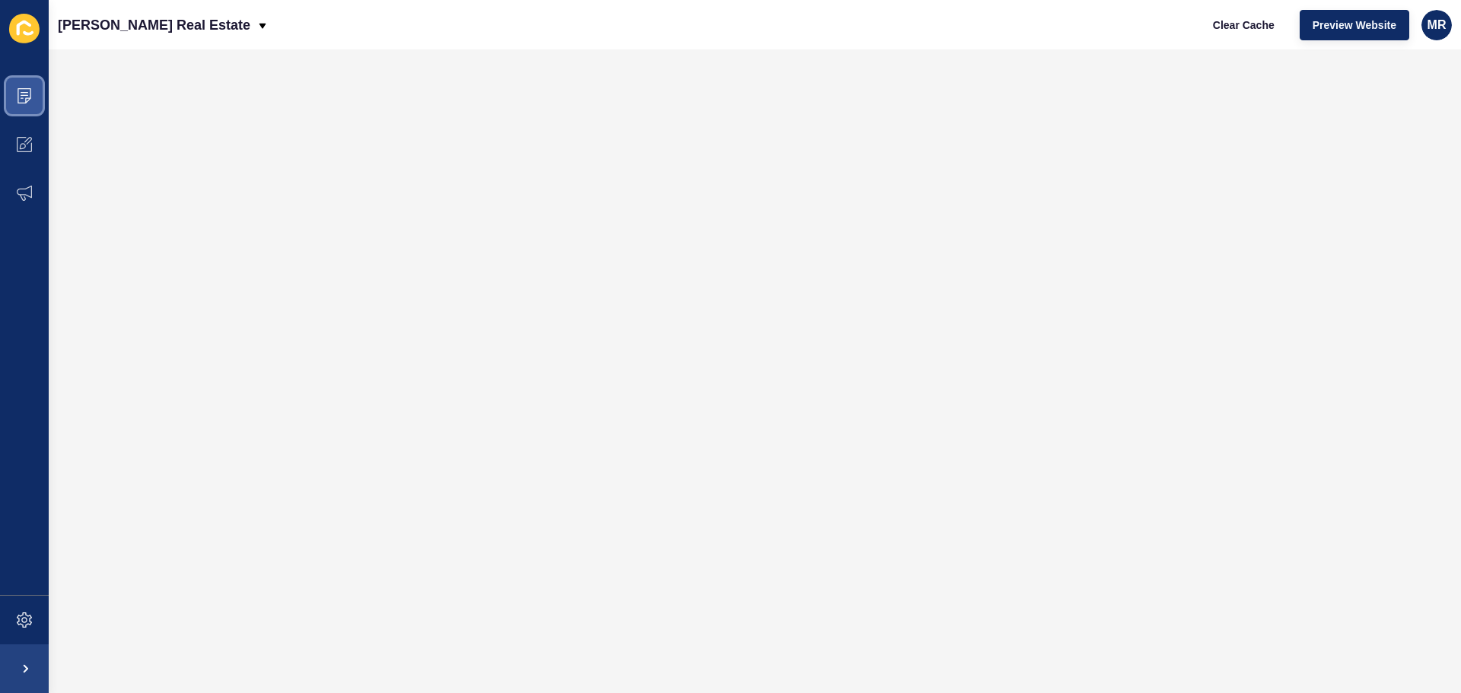
click at [30, 97] on icon at bounding box center [24, 95] width 15 height 15
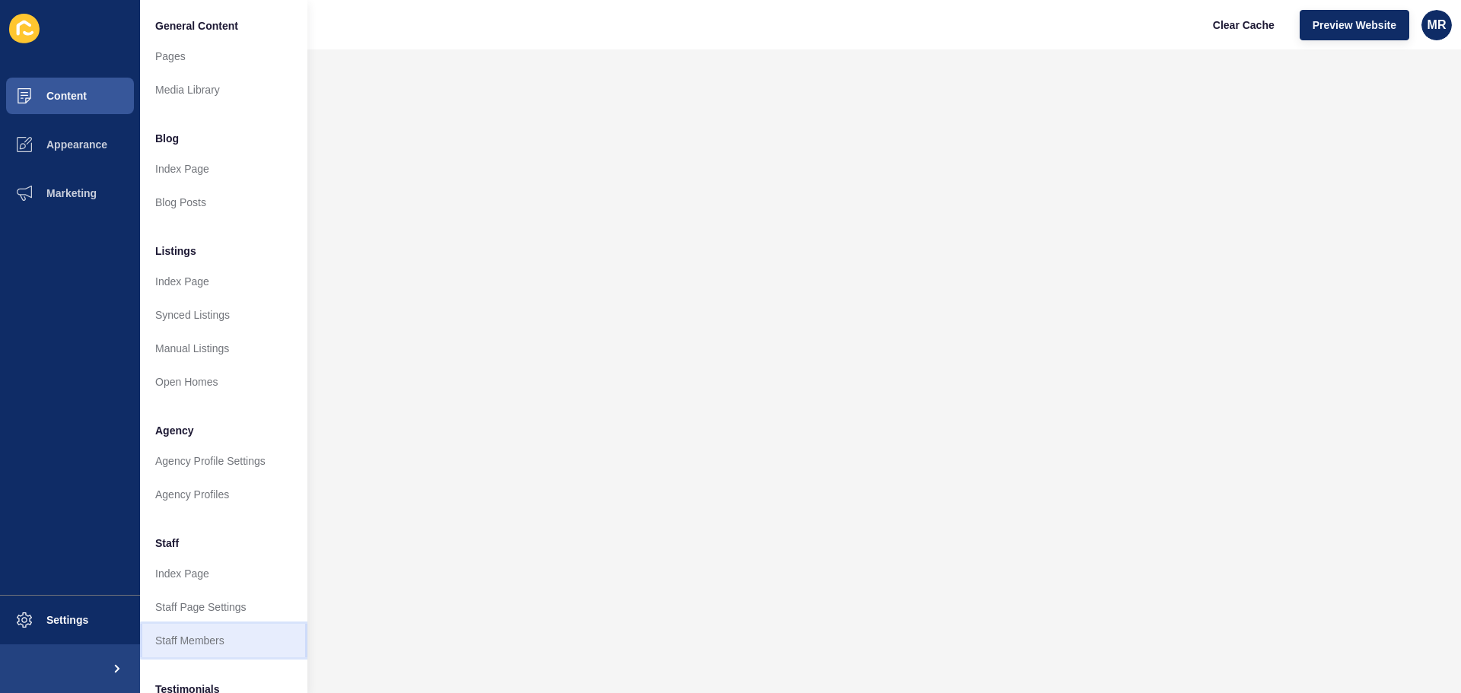
click at [214, 638] on link "Staff Members" at bounding box center [223, 640] width 167 height 33
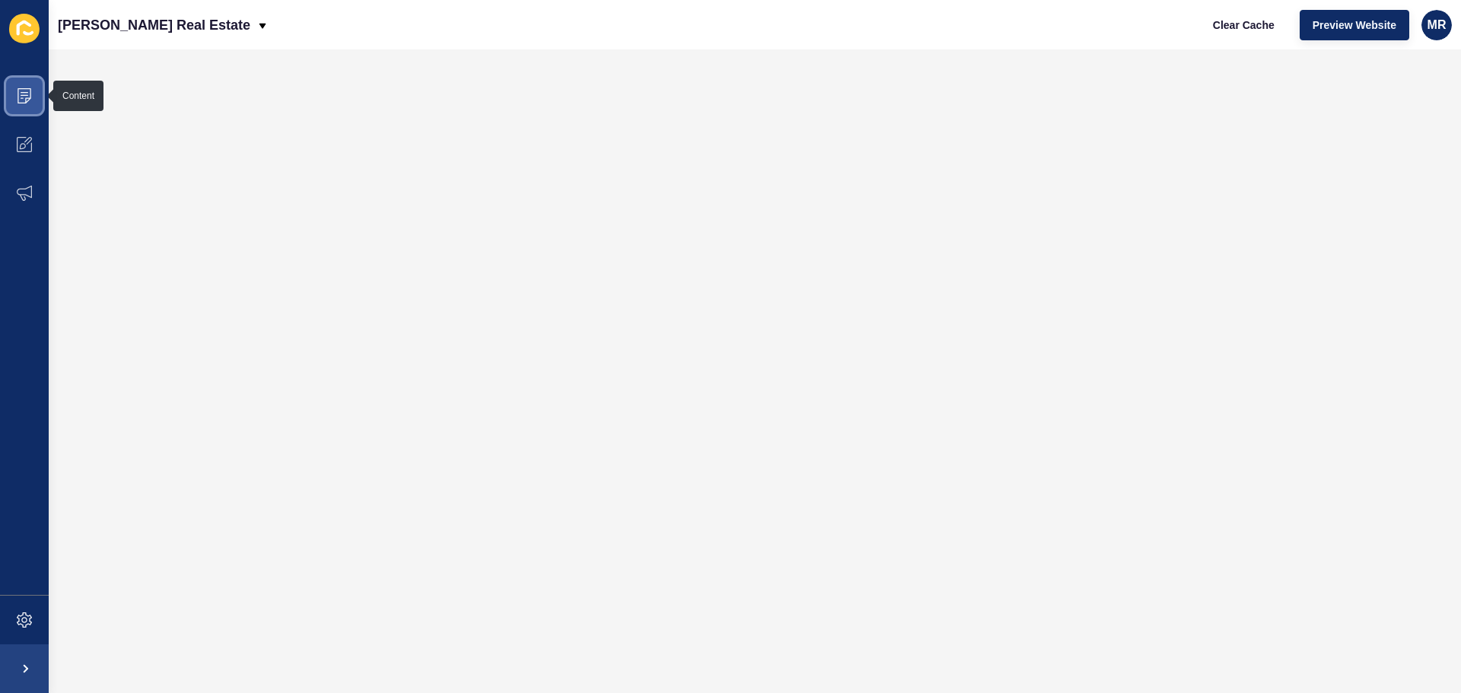
click at [12, 89] on span at bounding box center [24, 96] width 49 height 49
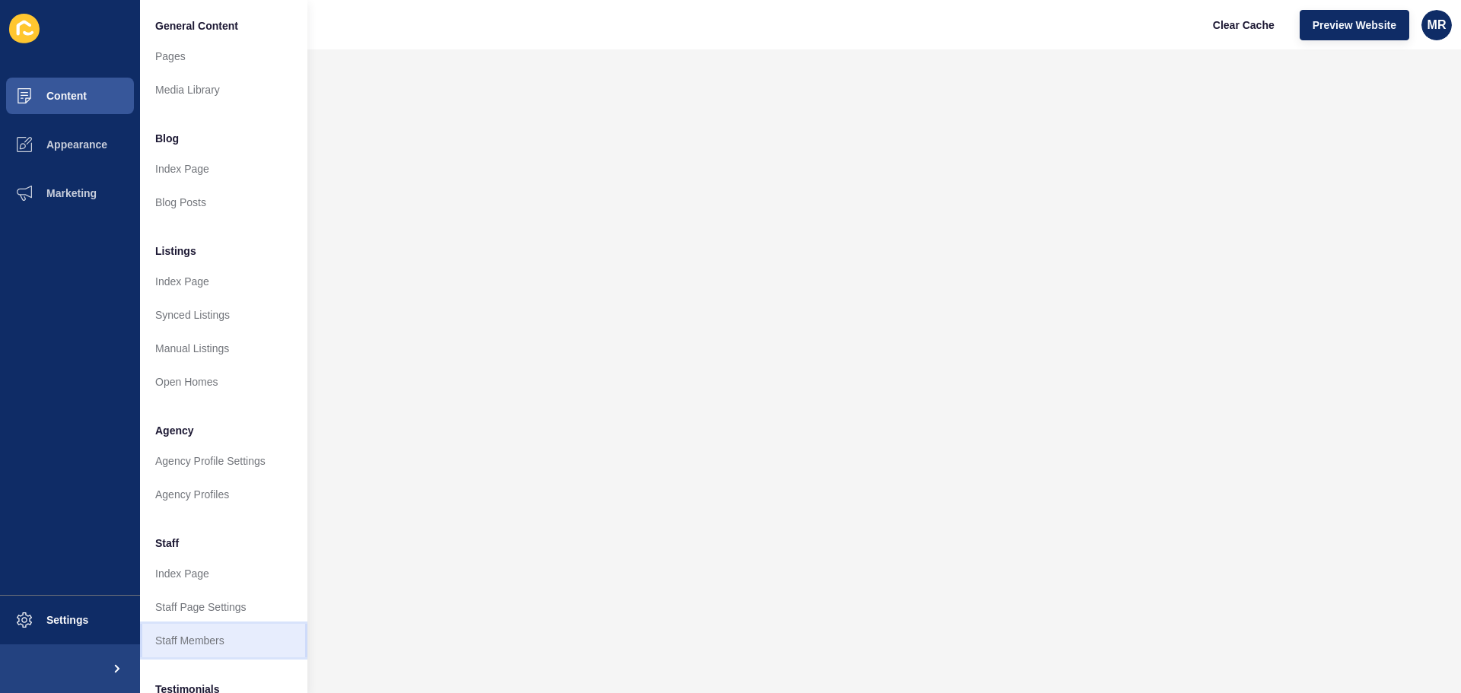
click at [216, 643] on link "Staff Members" at bounding box center [223, 640] width 167 height 33
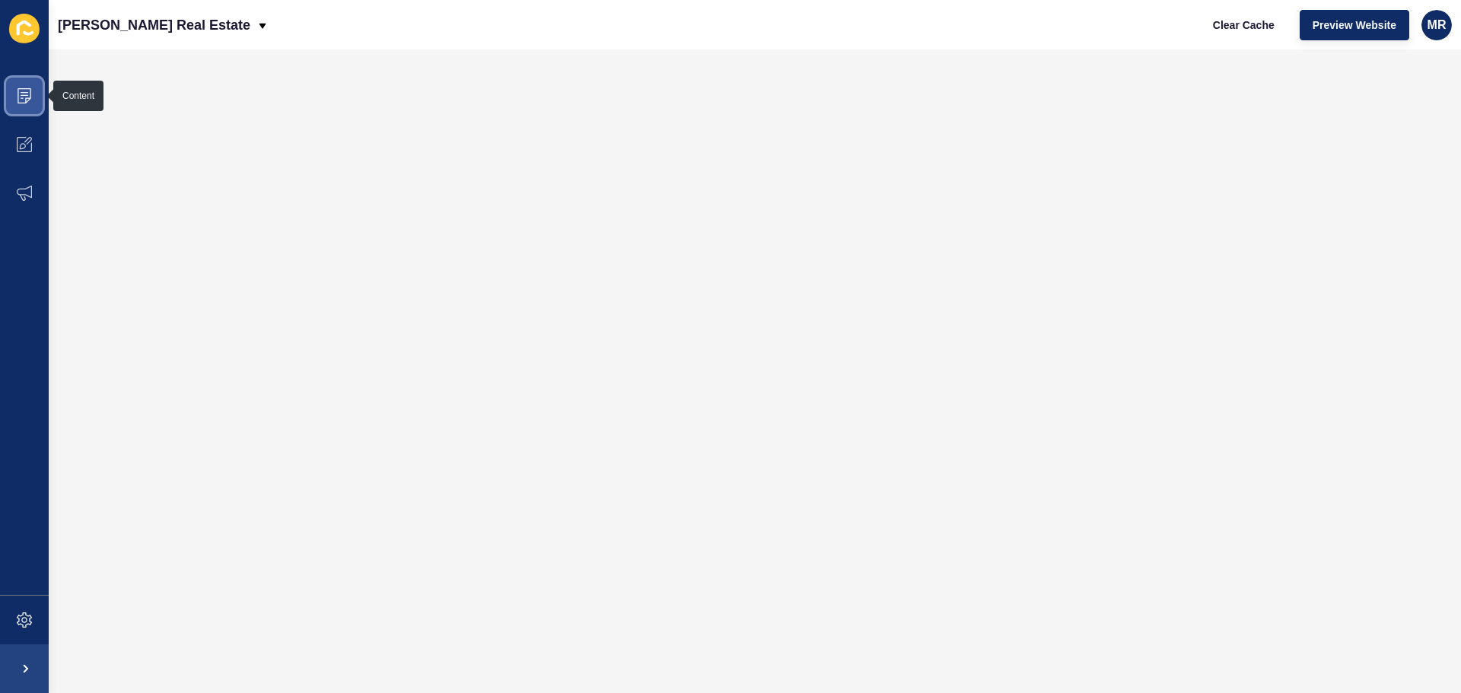
click at [18, 92] on icon at bounding box center [24, 95] width 15 height 15
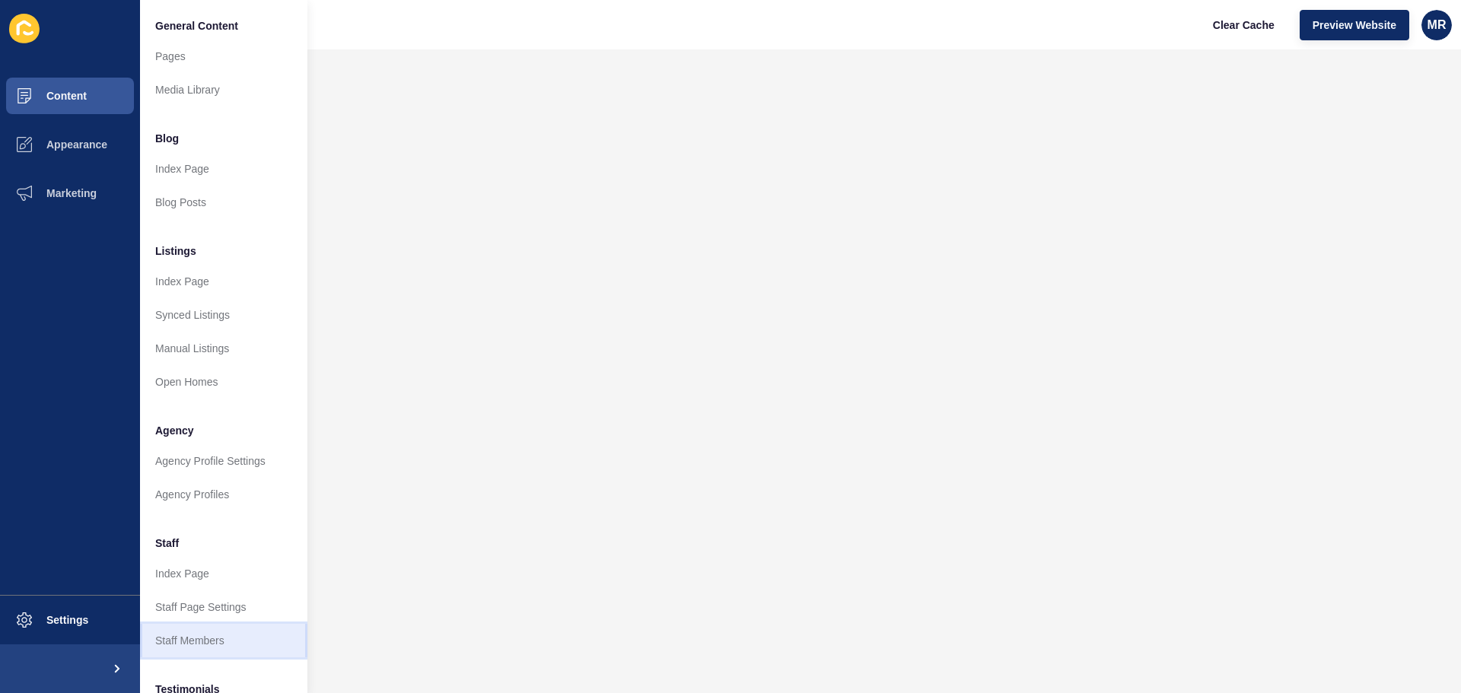
click at [202, 649] on link "Staff Members" at bounding box center [223, 640] width 167 height 33
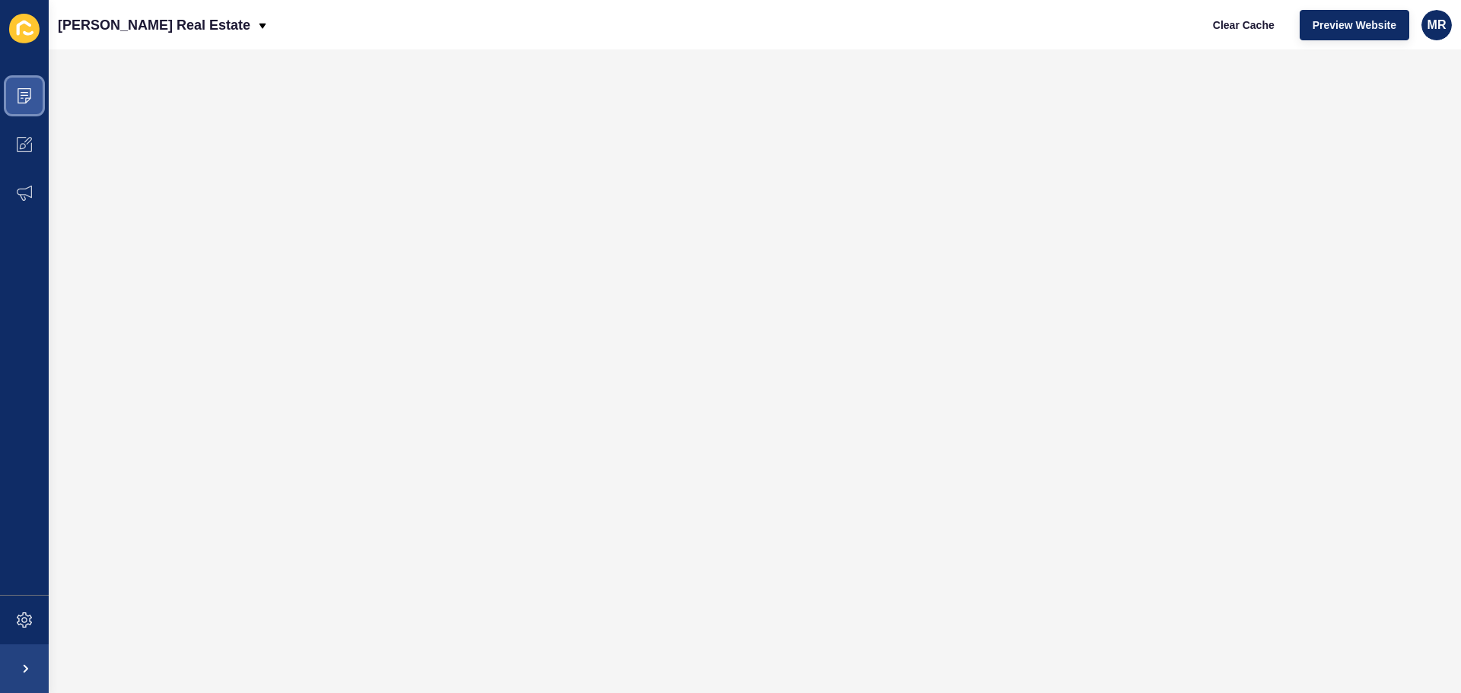
click at [29, 88] on icon at bounding box center [25, 95] width 14 height 15
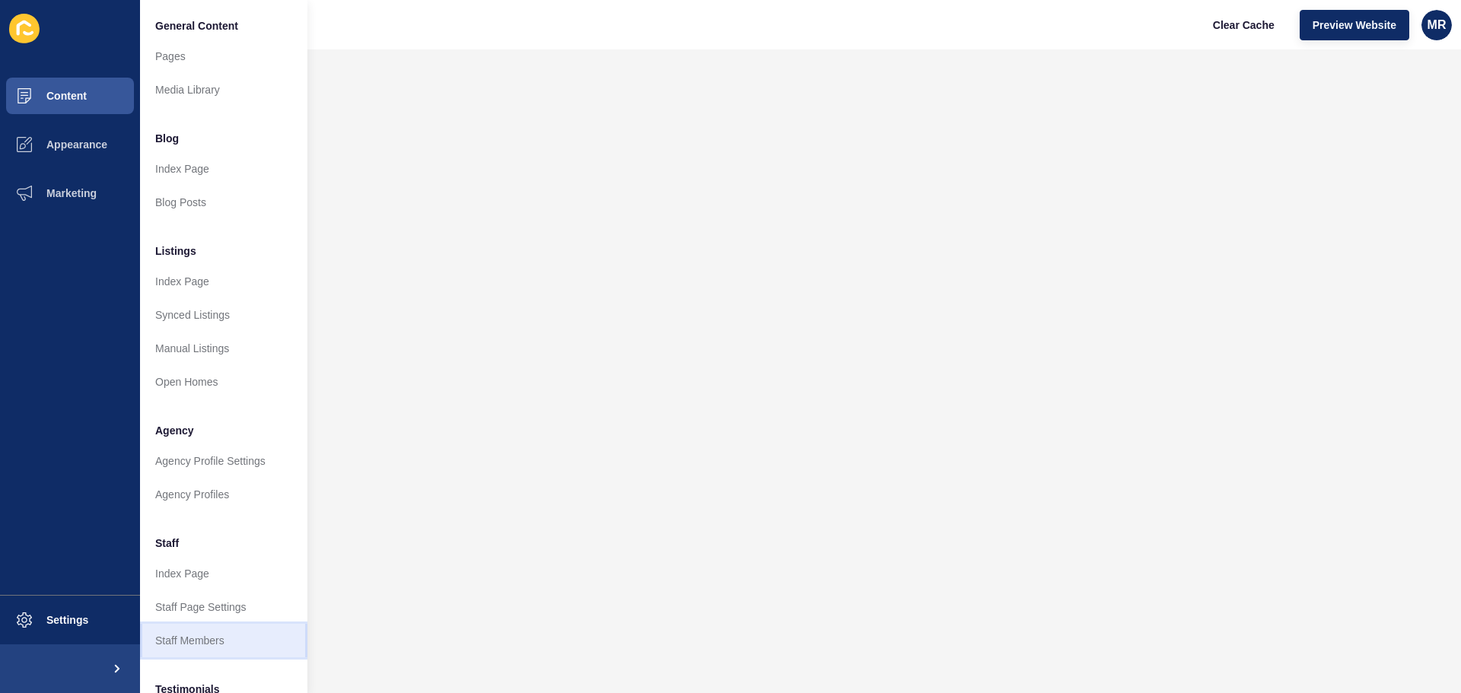
click at [196, 642] on link "Staff Members" at bounding box center [223, 640] width 167 height 33
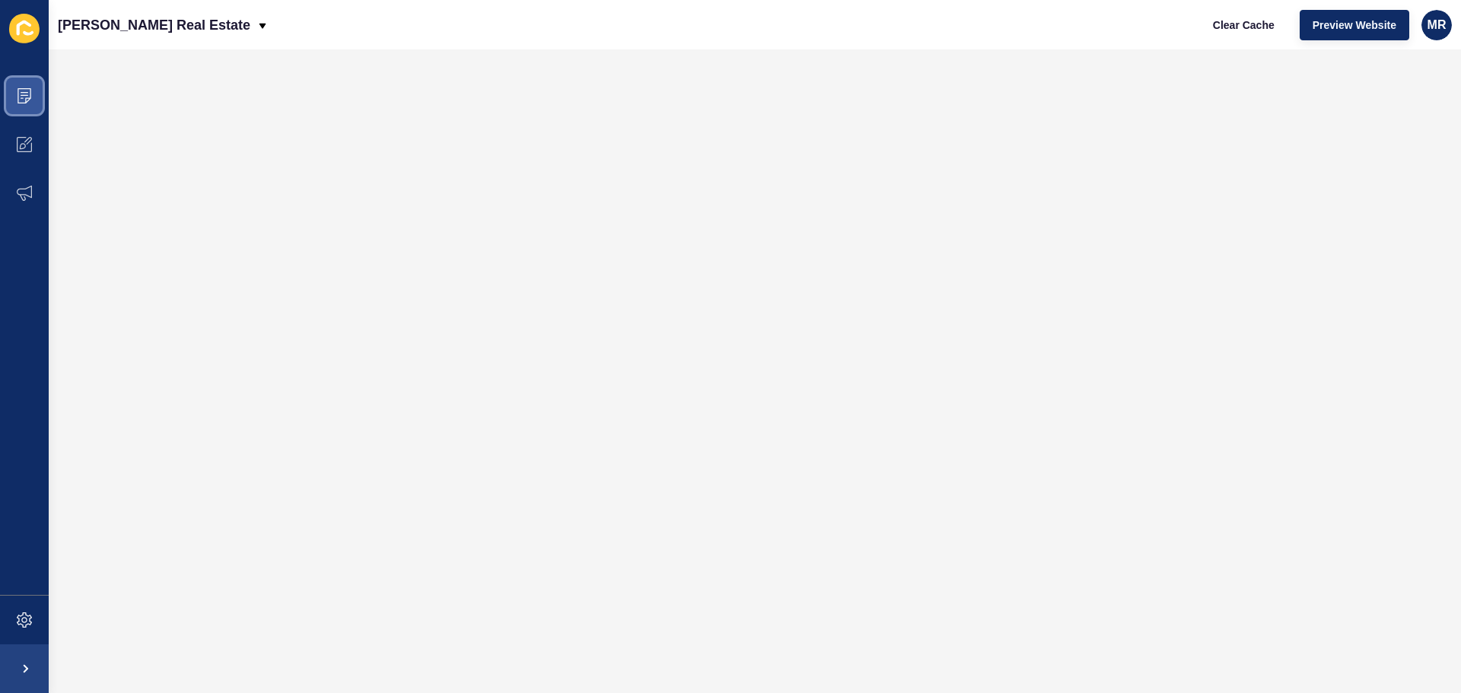
click at [20, 100] on icon at bounding box center [24, 95] width 15 height 15
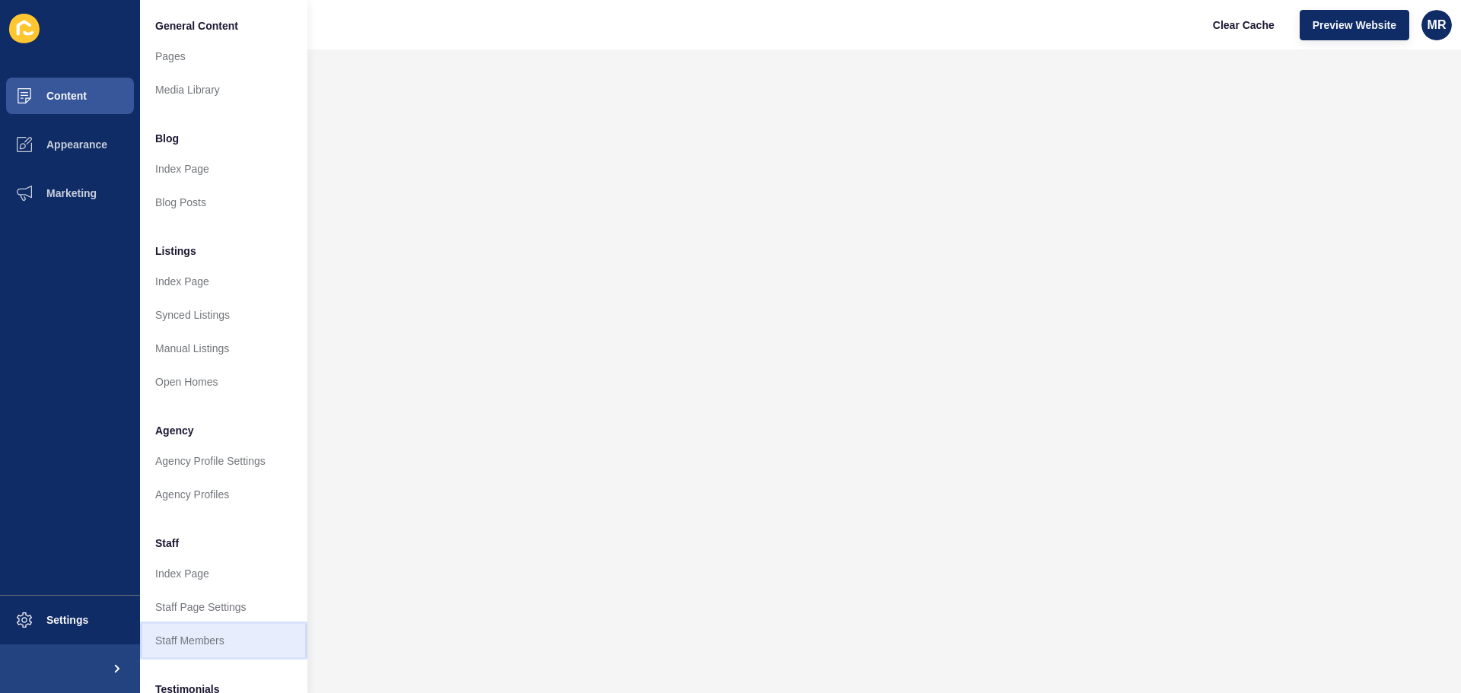
click at [217, 640] on link "Staff Members" at bounding box center [223, 640] width 167 height 33
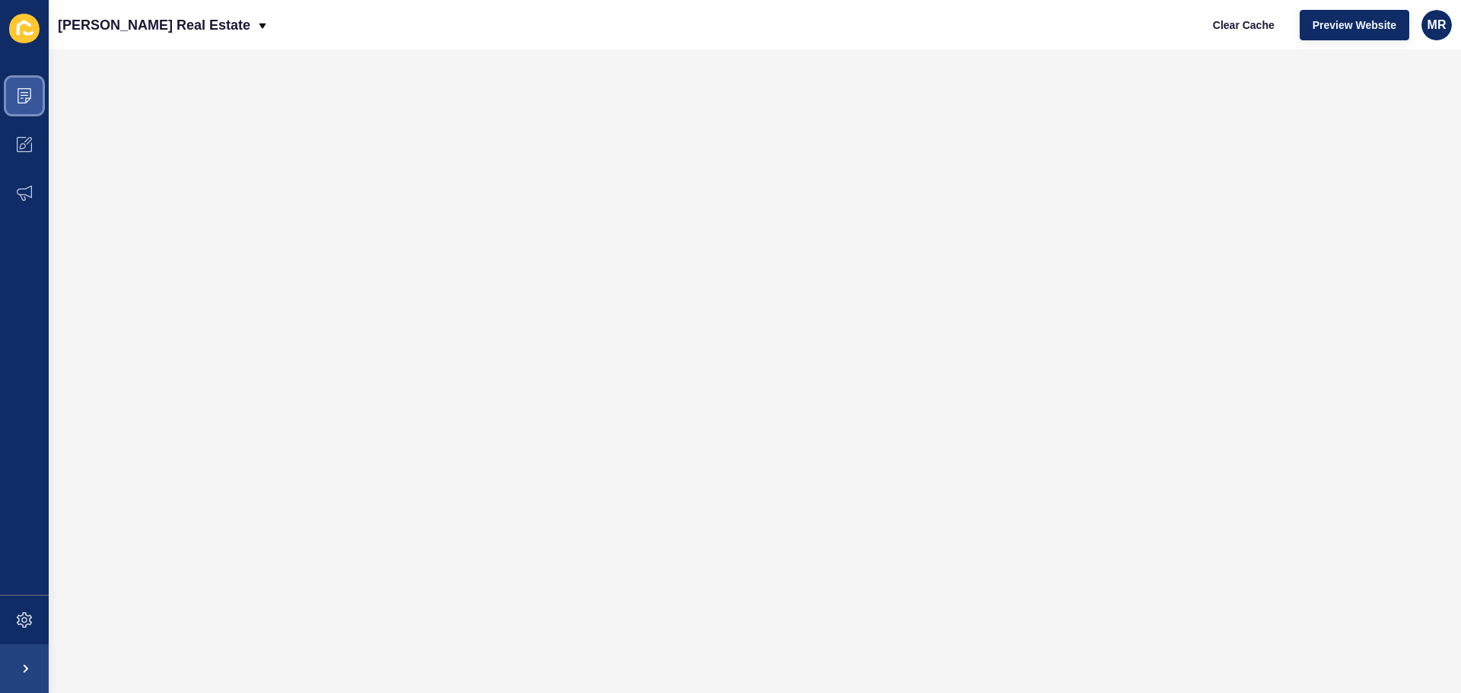
click at [30, 94] on icon at bounding box center [25, 95] width 14 height 15
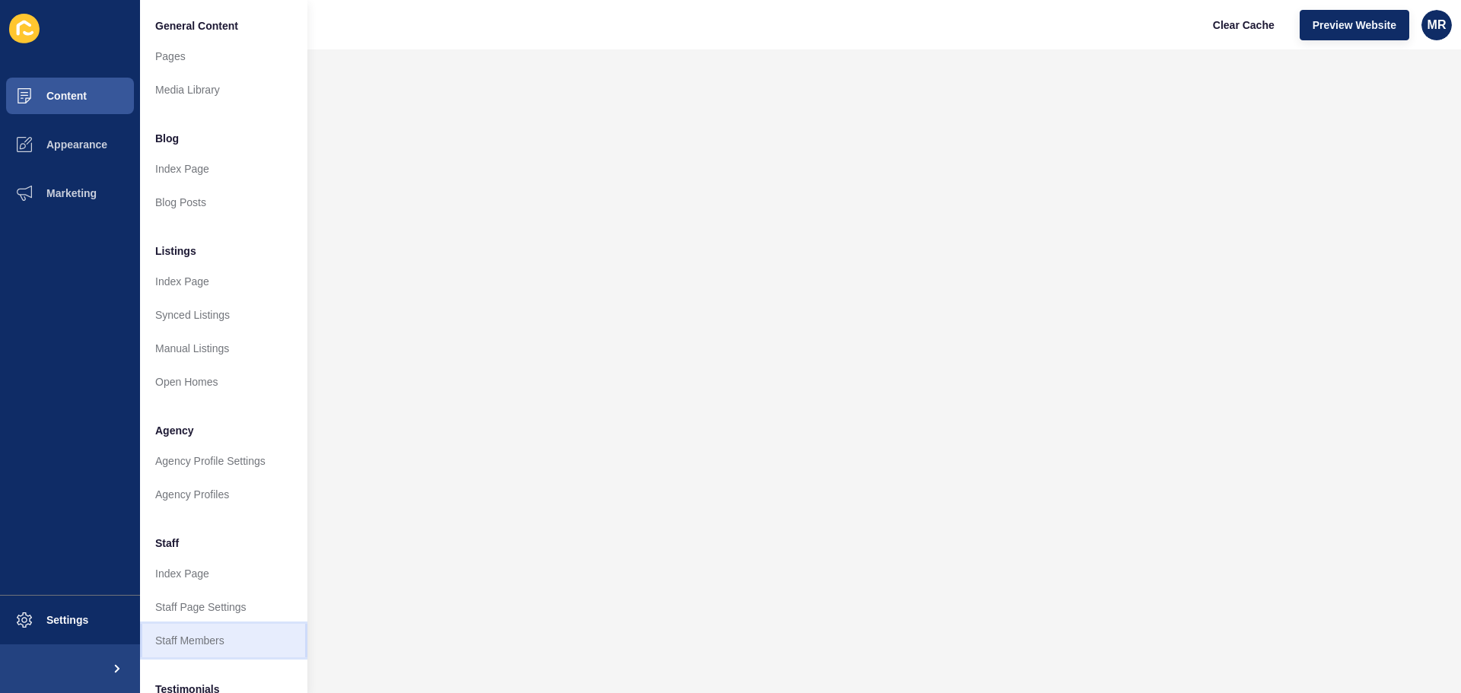
click at [196, 639] on link "Staff Members" at bounding box center [223, 640] width 167 height 33
